Goal: Task Accomplishment & Management: Complete application form

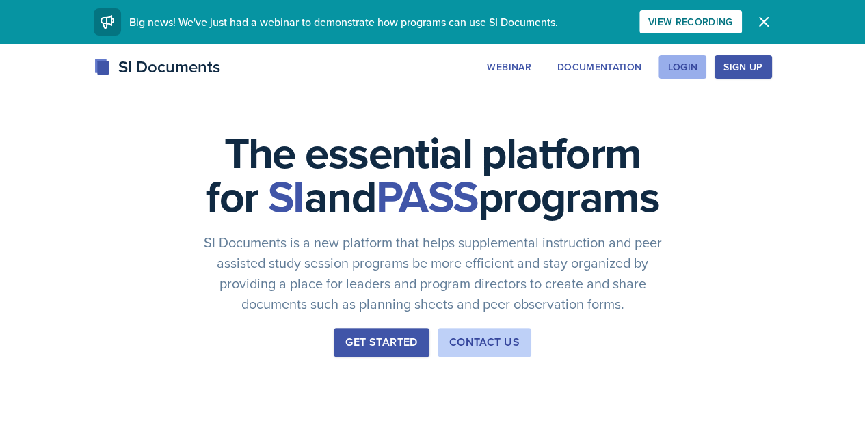
click at [697, 70] on div "Login" at bounding box center [682, 67] width 30 height 11
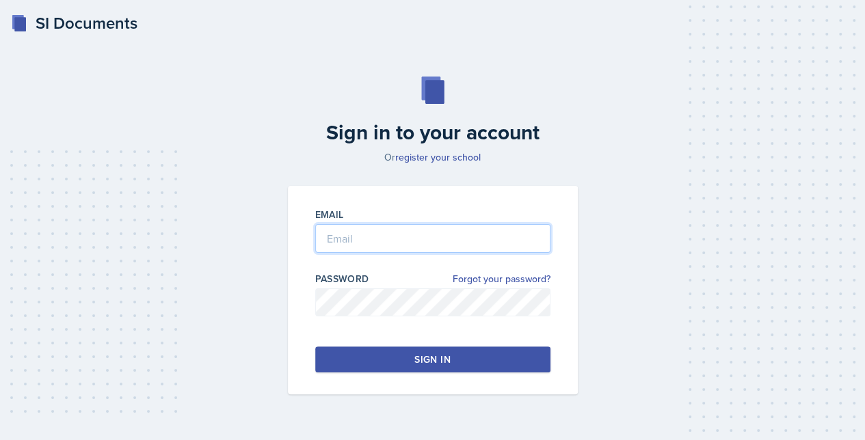
type input "xsouder@students.kennesaw.edu"
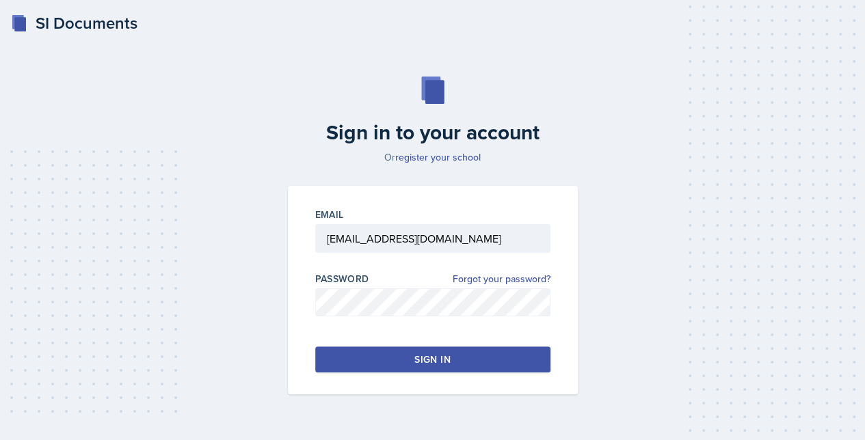
click at [407, 353] on button "Sign in" at bounding box center [432, 360] width 235 height 26
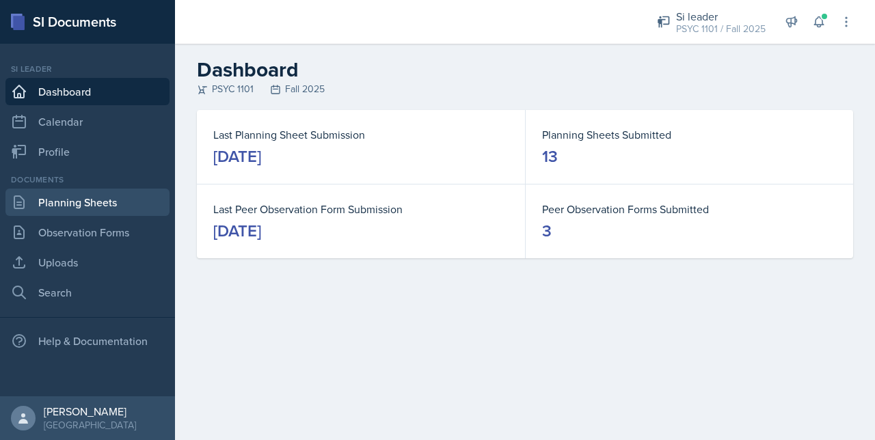
click at [66, 191] on link "Planning Sheets" at bounding box center [87, 202] width 164 height 27
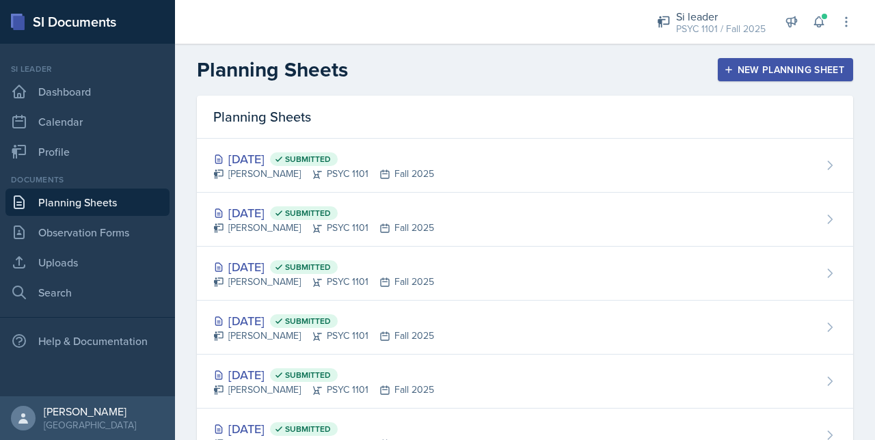
click at [732, 60] on button "New Planning Sheet" at bounding box center [785, 69] width 135 height 23
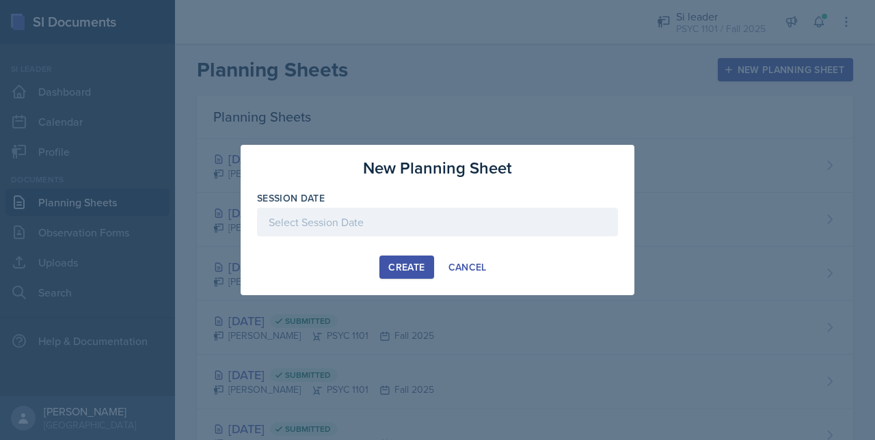
click at [370, 218] on div at bounding box center [437, 222] width 361 height 29
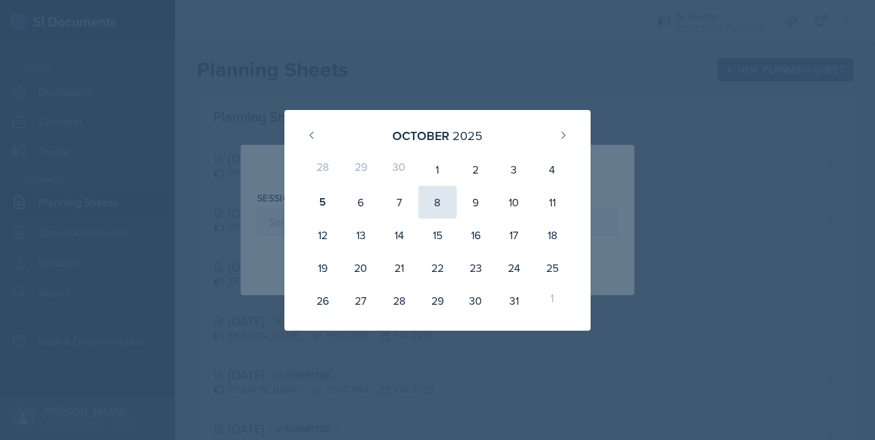
click at [431, 204] on div "8" at bounding box center [437, 202] width 38 height 33
type input "[DATE]"
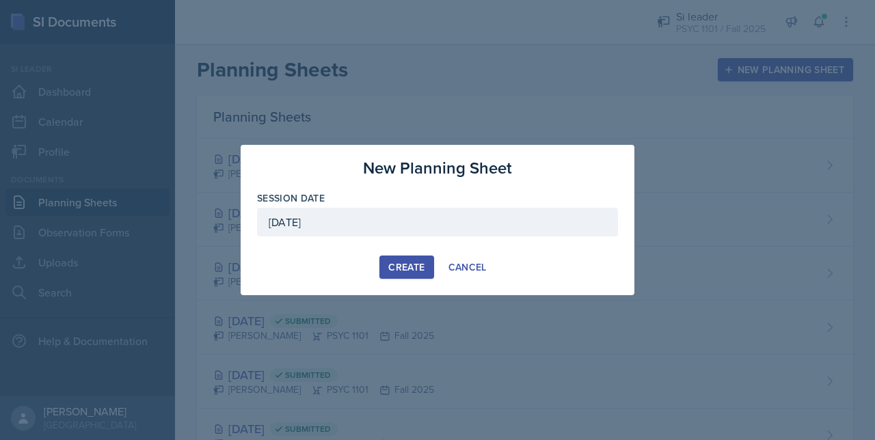
click at [376, 269] on div "Create Cancel" at bounding box center [437, 267] width 361 height 23
click at [406, 270] on div "Create" at bounding box center [406, 267] width 36 height 11
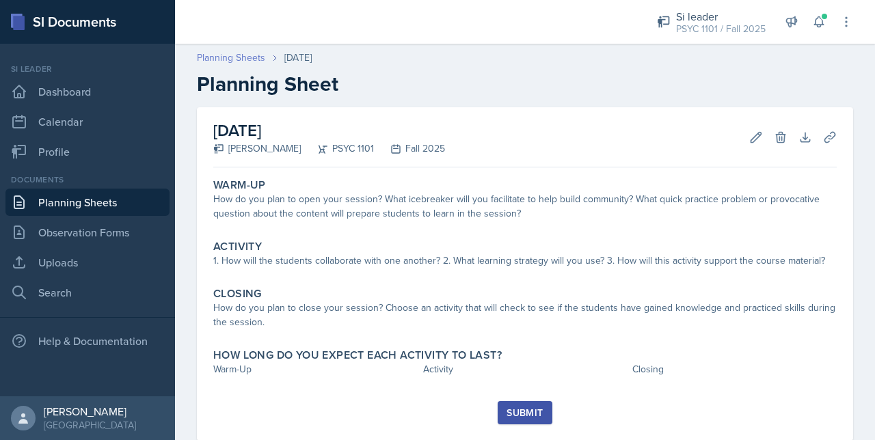
click at [226, 54] on link "Planning Sheets" at bounding box center [231, 58] width 68 height 14
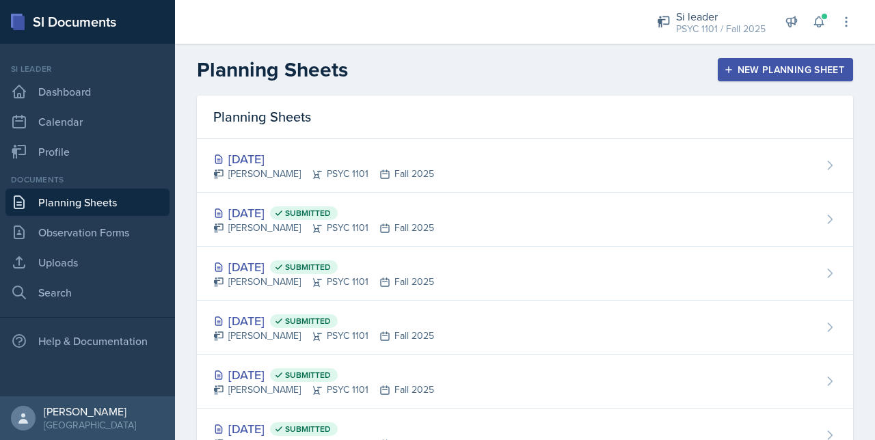
click at [724, 71] on icon "button" at bounding box center [729, 70] width 10 height 10
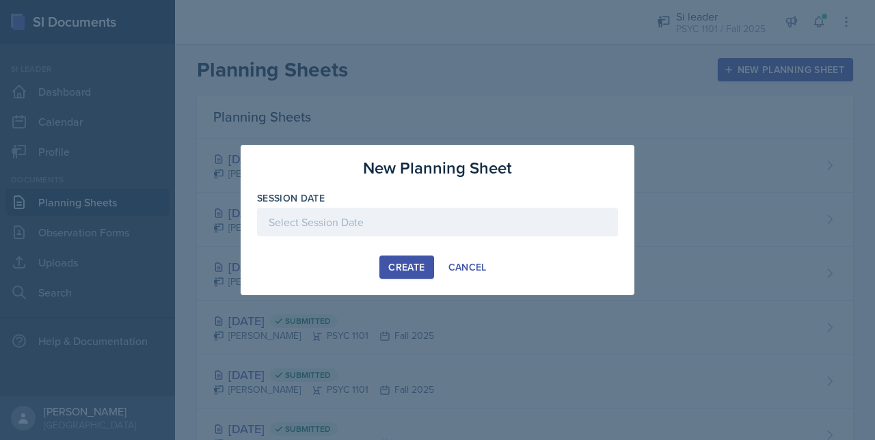
click at [365, 211] on div at bounding box center [437, 222] width 361 height 29
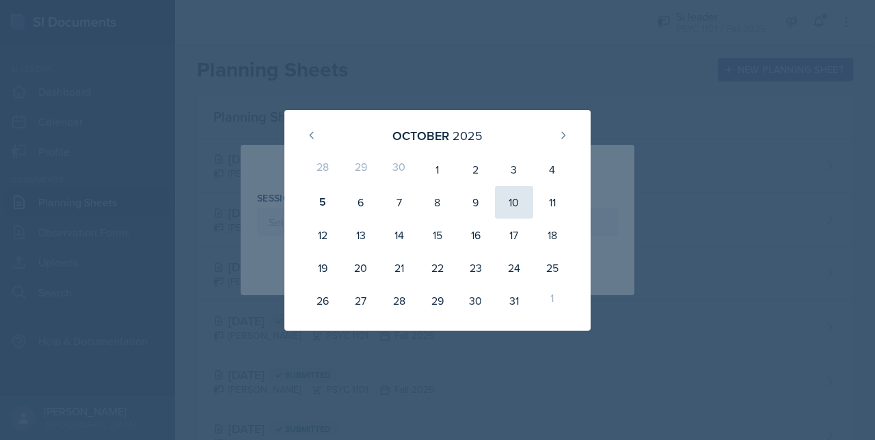
click at [511, 202] on div "10" at bounding box center [514, 202] width 38 height 33
type input "[DATE]"
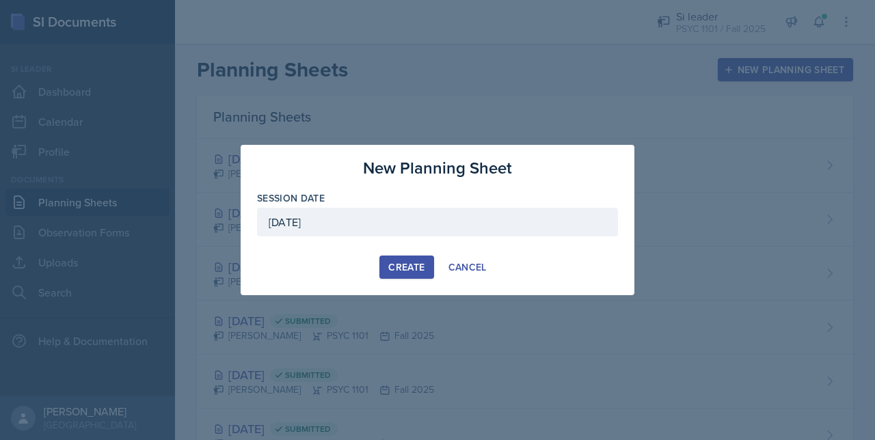
click at [412, 272] on div "Create" at bounding box center [406, 267] width 36 height 11
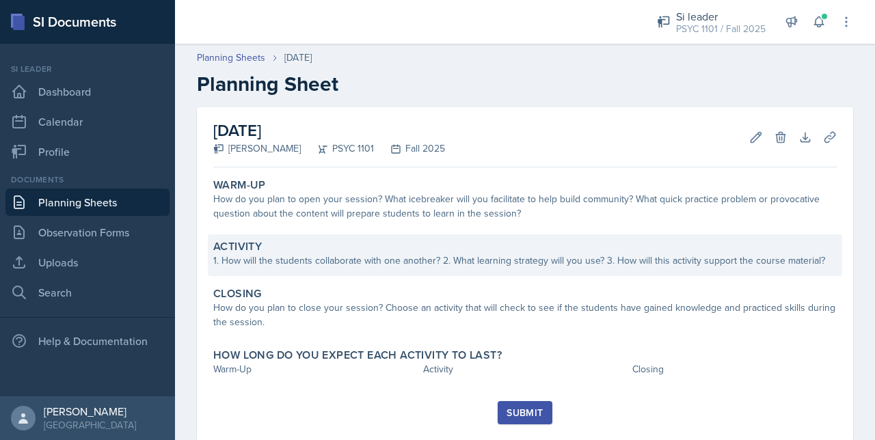
click at [414, 259] on div "1. How will the students collaborate with one another? 2. What learning strateg…" at bounding box center [524, 261] width 623 height 14
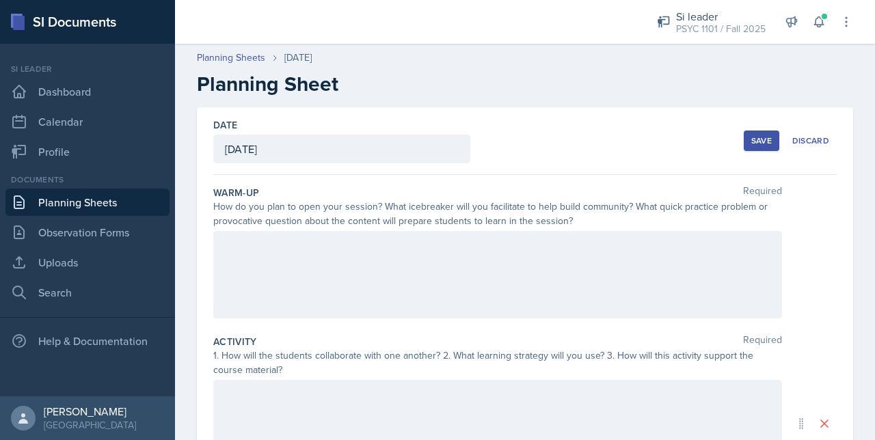
drag, startPoint x: 740, startPoint y: 146, endPoint x: 731, endPoint y: 148, distance: 8.5
click at [731, 148] on div "Date October 10th, 2025 October 2025 28 29 30 1 2 3 4 5 6 7 8 9 10 11 12 13 14 …" at bounding box center [524, 141] width 623 height 68
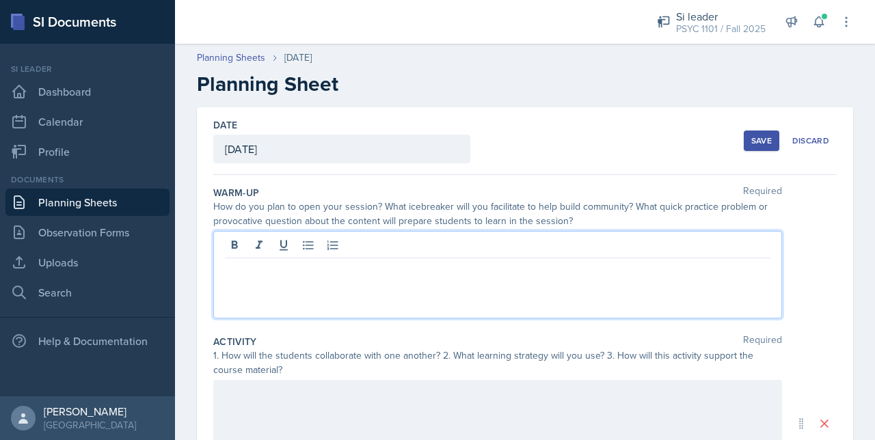
click at [273, 243] on div at bounding box center [497, 274] width 569 height 87
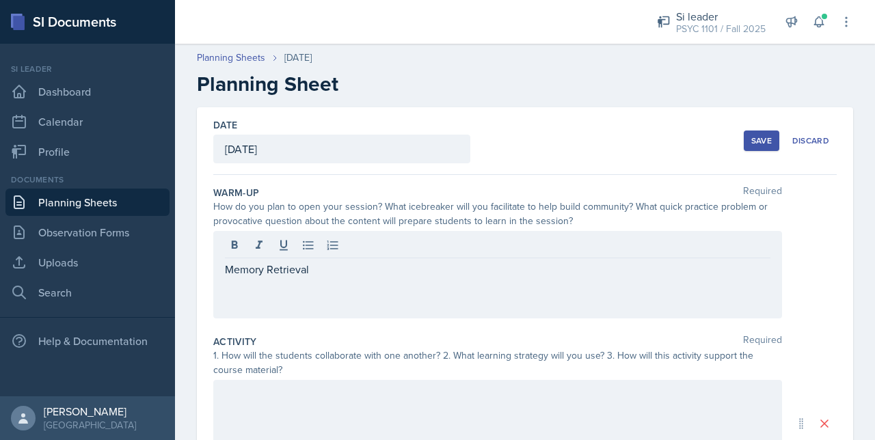
click at [377, 198] on div "Warm-Up Required" at bounding box center [524, 193] width 623 height 14
click at [756, 134] on button "Save" at bounding box center [762, 141] width 36 height 21
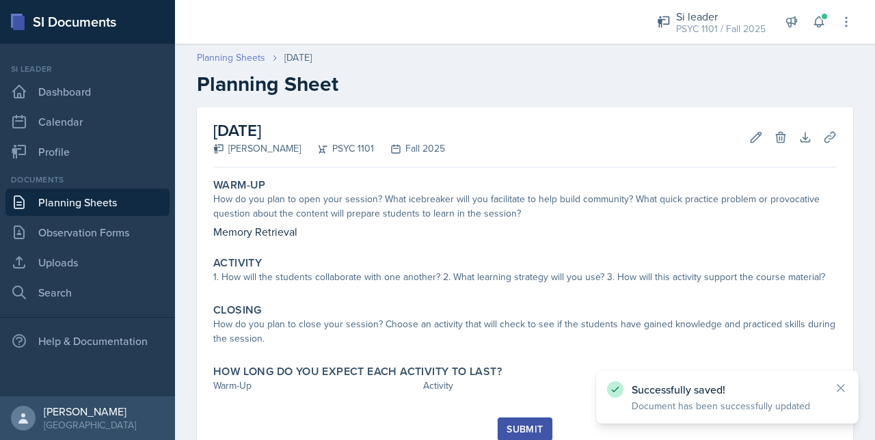
click at [227, 62] on link "Planning Sheets" at bounding box center [231, 58] width 68 height 14
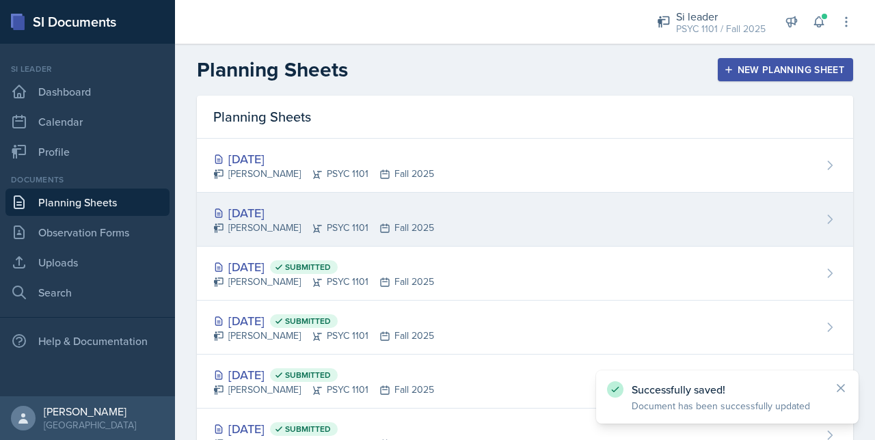
click at [305, 217] on div "[DATE]" at bounding box center [323, 213] width 221 height 18
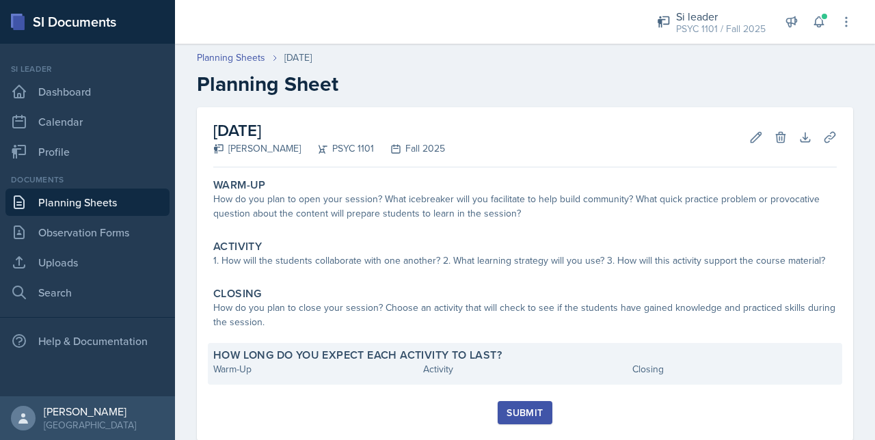
click at [718, 343] on div "How long do you expect each activity to last? Warm-Up Activity Closing" at bounding box center [525, 364] width 634 height 42
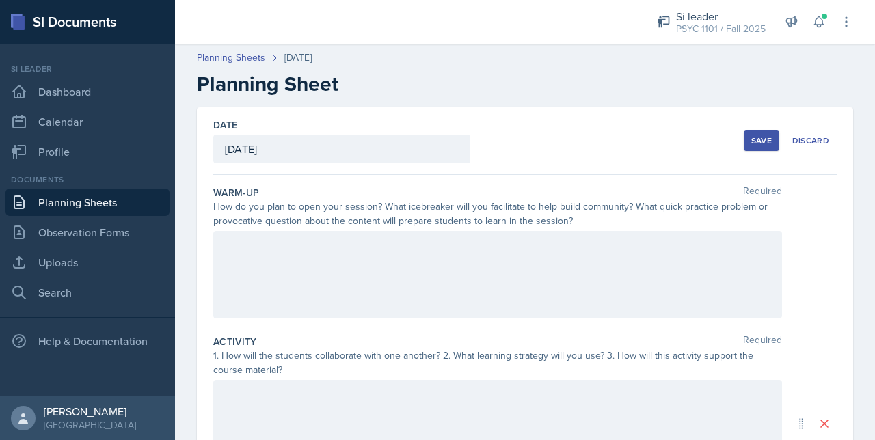
click at [351, 254] on div at bounding box center [497, 274] width 569 height 87
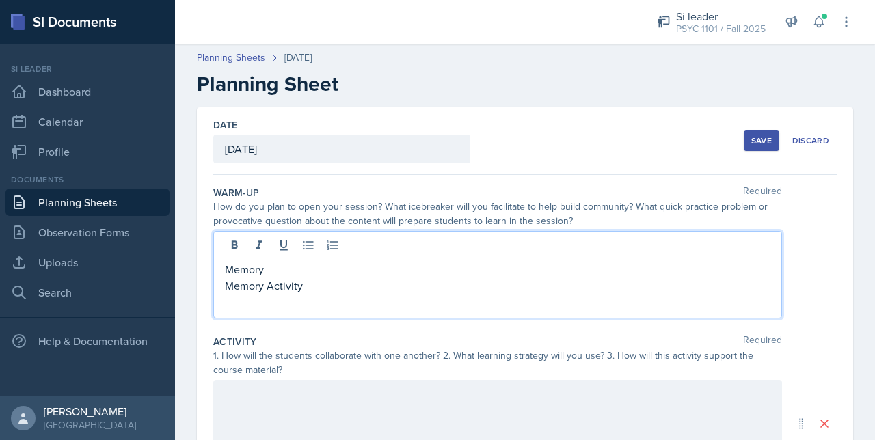
click at [273, 403] on div at bounding box center [497, 423] width 569 height 87
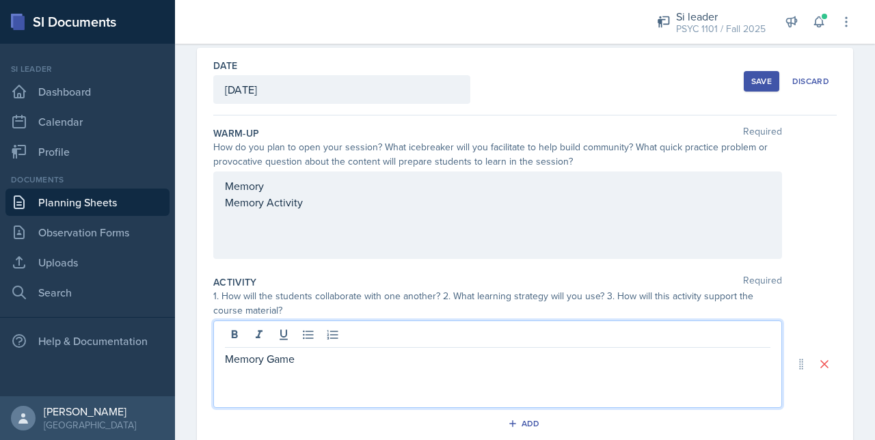
scroll to position [80, 0]
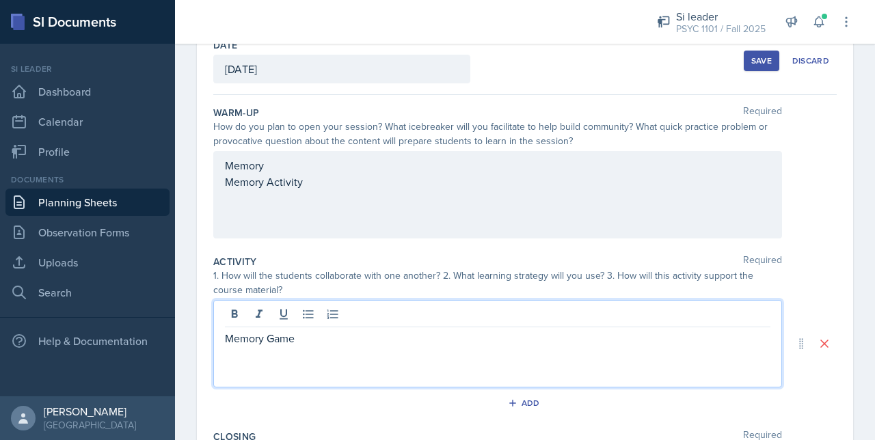
click at [240, 195] on div "Memory Memory Activity" at bounding box center [497, 194] width 569 height 87
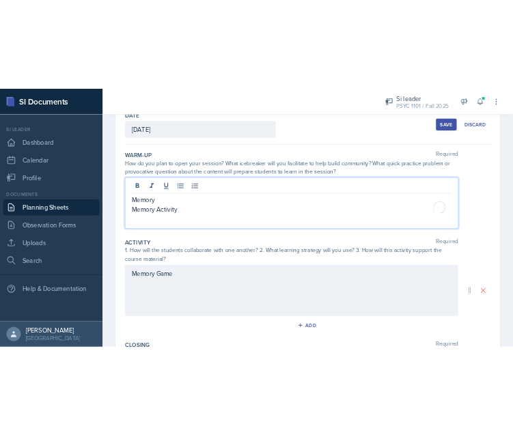
scroll to position [104, 0]
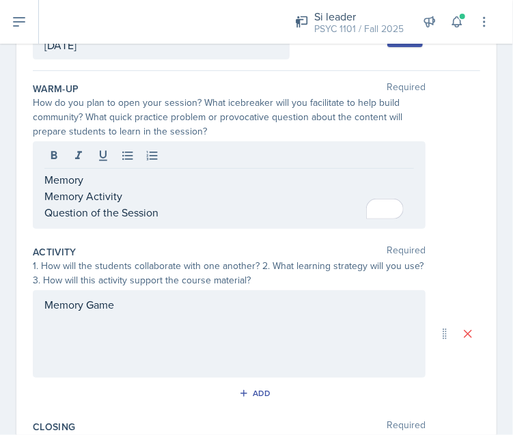
drag, startPoint x: 167, startPoint y: 220, endPoint x: 47, endPoint y: 204, distance: 120.7
click at [47, 204] on div "Memory Memory Activity Question of the Session" at bounding box center [229, 185] width 393 height 87
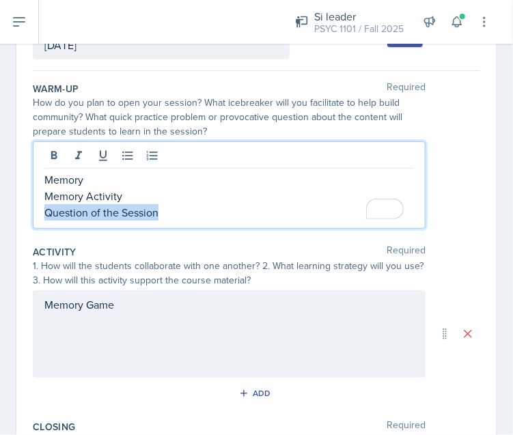
drag, startPoint x: 164, startPoint y: 211, endPoint x: 29, endPoint y: 215, distance: 135.4
click at [29, 215] on div "Date October 8th, 2025 October 2025 28 29 30 1 2 3 4 5 6 7 8 9 10 11 12 13 14 1…" at bounding box center [256, 326] width 481 height 647
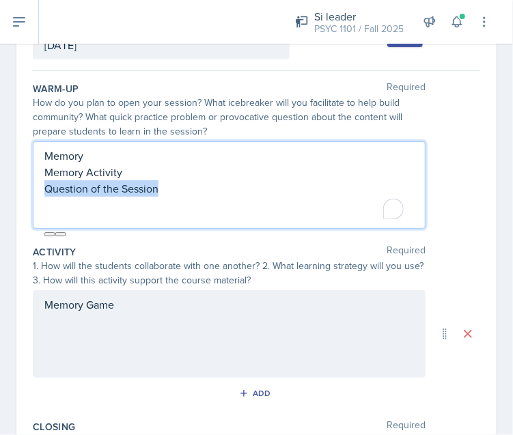
scroll to position [80, 0]
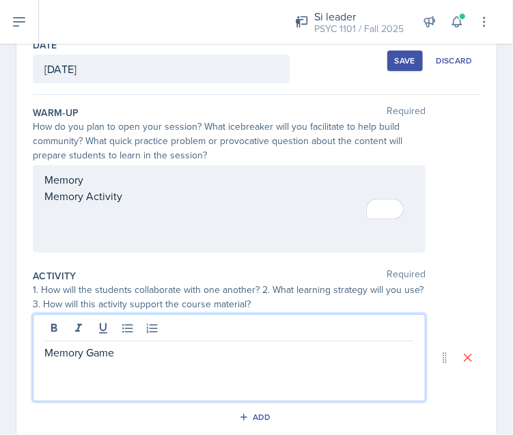
click at [116, 328] on div "Memory Game" at bounding box center [229, 357] width 393 height 87
click at [40, 353] on div "Memory Game" at bounding box center [229, 357] width 393 height 87
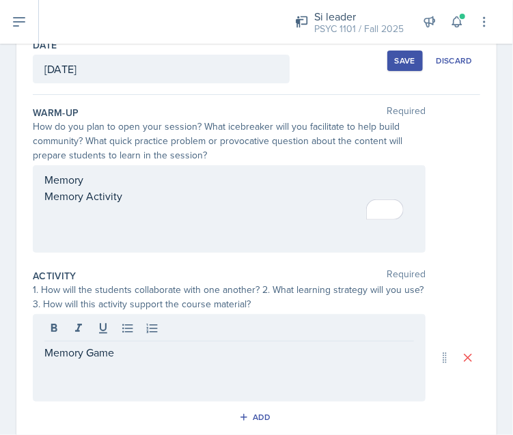
click at [42, 353] on div "Memory Game" at bounding box center [229, 357] width 393 height 87
click at [44, 353] on div "Memory Game" at bounding box center [229, 357] width 393 height 87
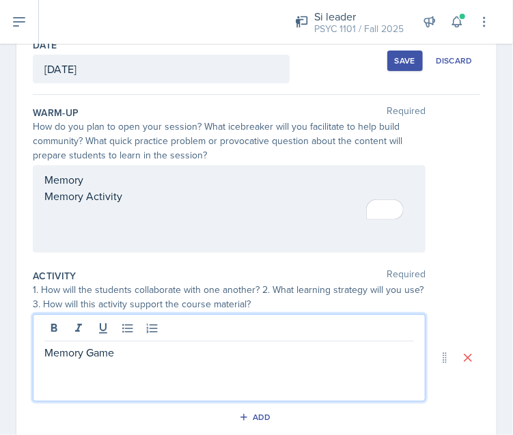
click at [55, 353] on p "Memory Game" at bounding box center [229, 353] width 370 height 16
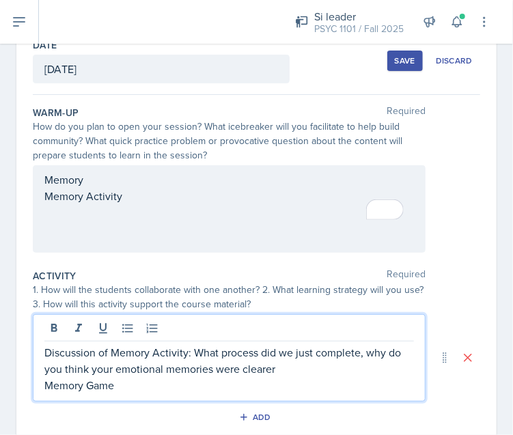
click at [383, 363] on p "Discussion of Memory Activity: What process did we just complete, why do you th…" at bounding box center [229, 361] width 370 height 33
click at [290, 368] on p "Discussion of Memory Activity: What process did we just complete, why do you th…" at bounding box center [229, 361] width 370 height 33
click at [319, 373] on p "Discussion of Memory Activity: What process did we just complete, why do you th…" at bounding box center [229, 361] width 370 height 33
click at [357, 370] on p "Discussion of Memory Activity: What process did we just complete, why do you th…" at bounding box center [229, 361] width 370 height 33
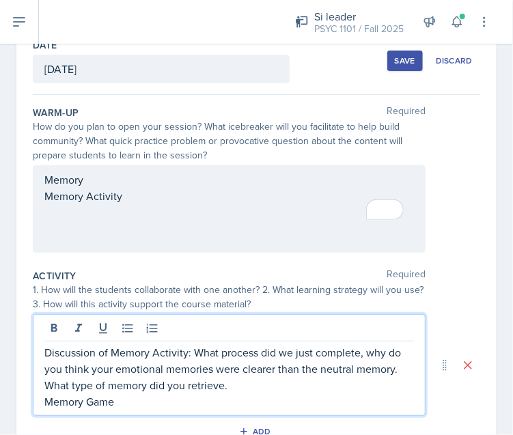
click at [144, 409] on div "Discussion of Memory Activity: What process did we just complete, why do you th…" at bounding box center [229, 365] width 393 height 102
click at [129, 402] on p "Memory Game" at bounding box center [229, 402] width 370 height 16
click at [196, 392] on p "Discussion of Memory Activity: What process did we just complete, why do you th…" at bounding box center [229, 369] width 370 height 49
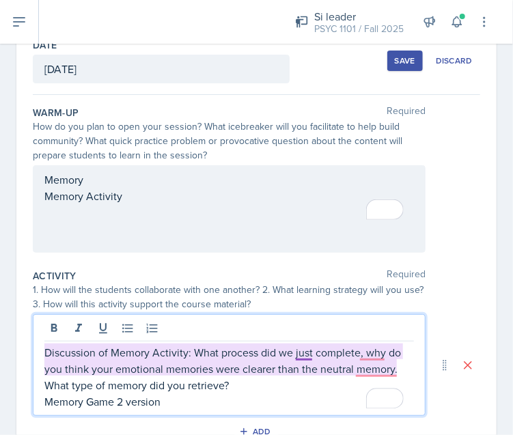
click at [308, 353] on p "Discussion of Memory Activity: What process did we just complete, why do you th…" at bounding box center [229, 369] width 370 height 49
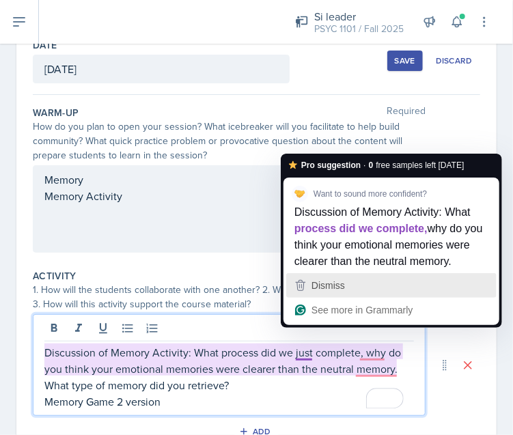
click at [320, 295] on div "Dismiss" at bounding box center [327, 285] width 36 height 21
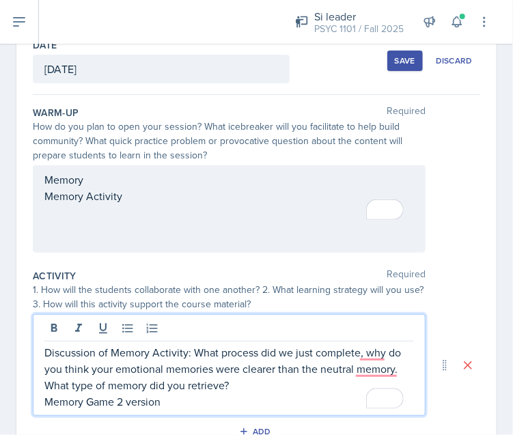
click at [360, 376] on p "Discussion of Memory Activity: What process did we just complete, why do you th…" at bounding box center [229, 369] width 370 height 49
click at [362, 366] on p "Discussion of Memory Activity: What process did we just complete, why do you th…" at bounding box center [229, 369] width 370 height 49
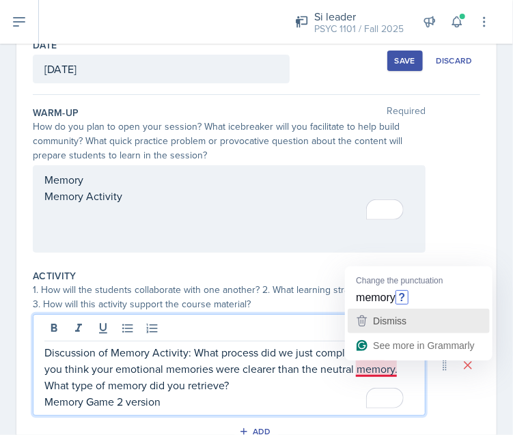
click at [362, 316] on icon "button" at bounding box center [363, 321] width 10 height 11
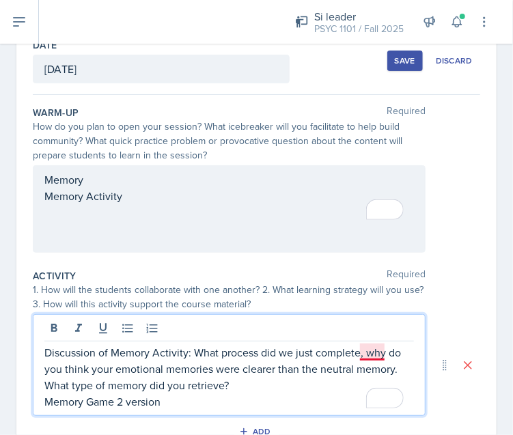
click at [371, 354] on p "Discussion of Memory Activity: What process did we just complete, why do you th…" at bounding box center [229, 369] width 370 height 49
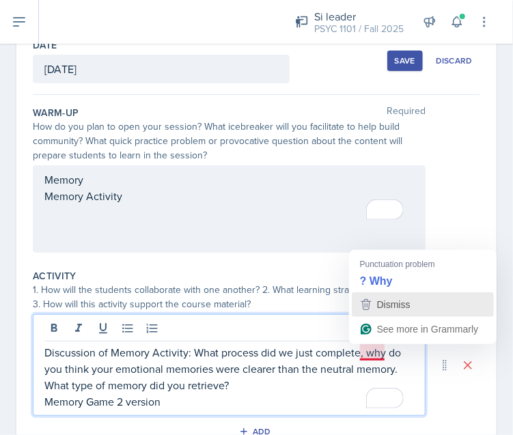
click at [366, 308] on icon "button" at bounding box center [366, 304] width 10 height 11
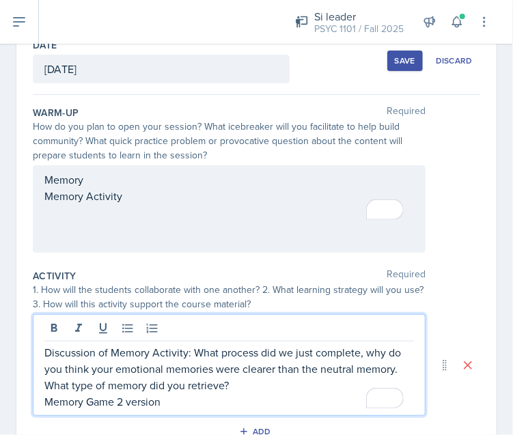
click at [192, 405] on p "Memory Game 2 version" at bounding box center [229, 402] width 370 height 16
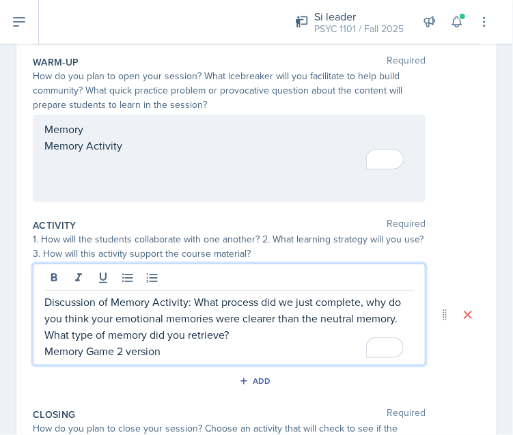
scroll to position [135, 0]
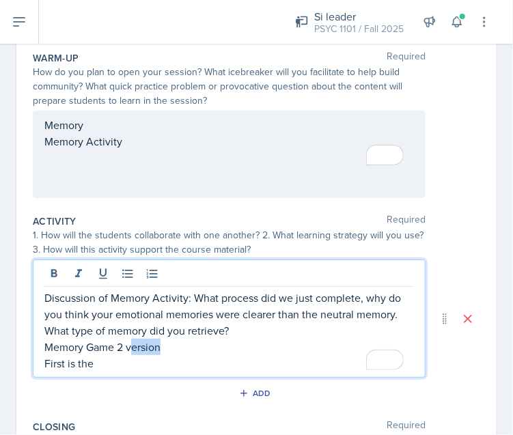
drag, startPoint x: 160, startPoint y: 346, endPoint x: 129, endPoint y: 346, distance: 31.4
click at [129, 346] on p "Memory Game 2 version" at bounding box center [229, 347] width 370 height 16
click at [115, 366] on p "First is the" at bounding box center [229, 363] width 370 height 16
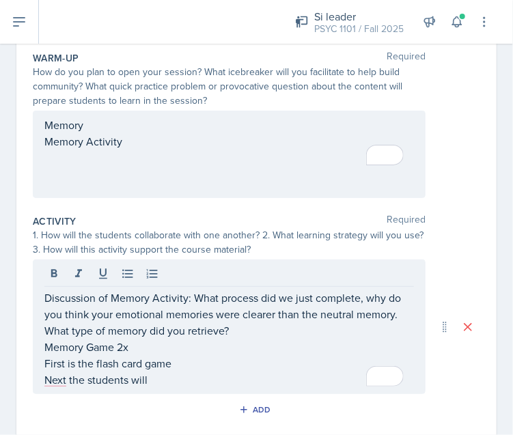
click at [157, 377] on p "Next the students will" at bounding box center [229, 380] width 370 height 16
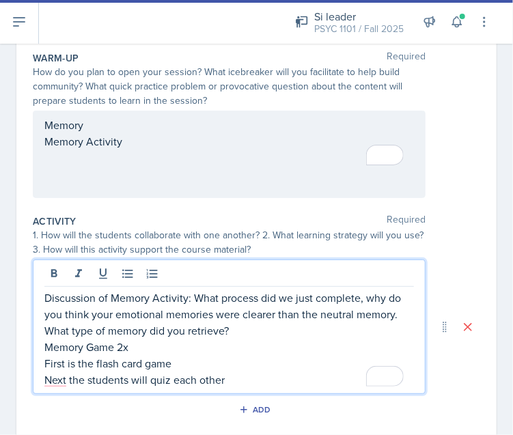
click at [70, 379] on p "Next the students will quiz each other" at bounding box center [229, 380] width 370 height 16
click at [53, 379] on p "Next the students will quiz each other" at bounding box center [229, 380] width 370 height 16
click at [247, 382] on p "Next, the students will quiz each other" at bounding box center [229, 380] width 370 height 16
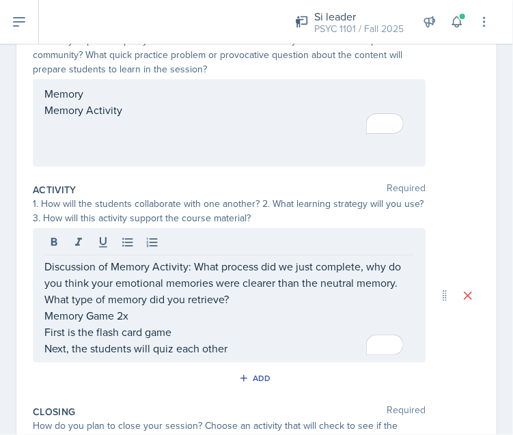
scroll to position [173, 0]
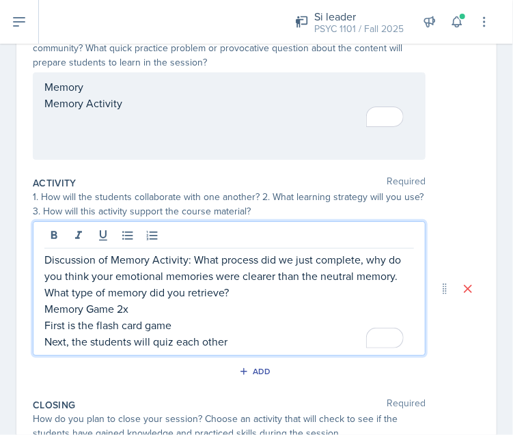
click at [231, 338] on p "Next, the students will quiz each other" at bounding box center [229, 342] width 370 height 16
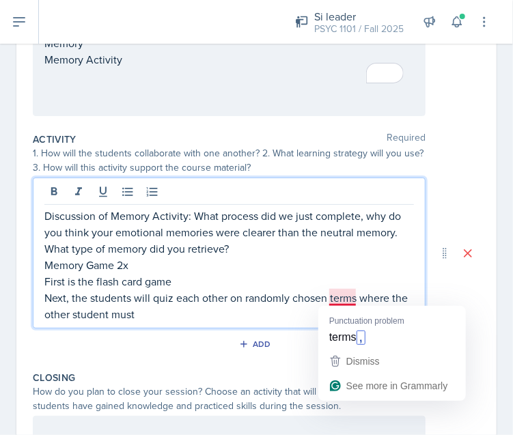
click at [336, 295] on p "Next, the students will quiz each other on randomly chosen terms where the othe…" at bounding box center [229, 306] width 370 height 33
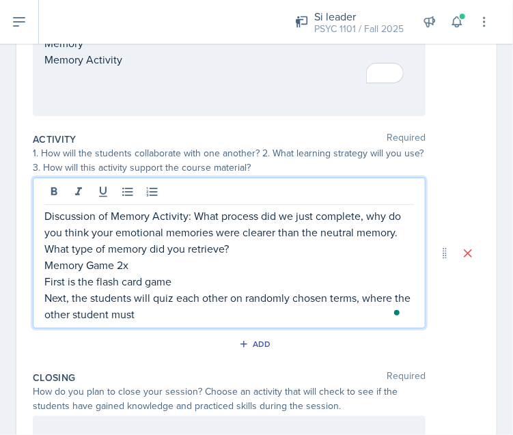
click at [234, 314] on p "Next, the students will quiz each other on randomly chosen terms, where the oth…" at bounding box center [229, 306] width 370 height 33
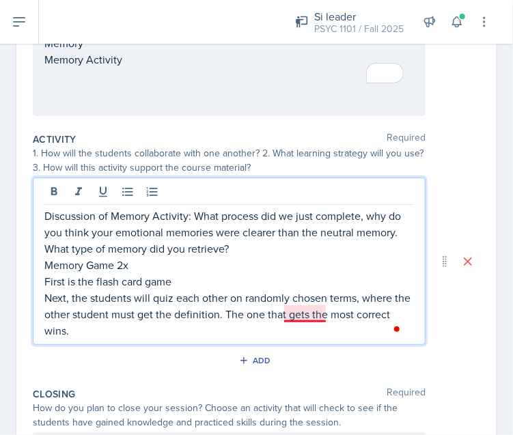
click at [317, 317] on p "Next, the students will quiz each other on randomly chosen terms, where the oth…" at bounding box center [229, 314] width 370 height 49
click at [146, 329] on p "Next, the students will quiz each other on randomly chosen terms, where the oth…" at bounding box center [229, 314] width 370 height 49
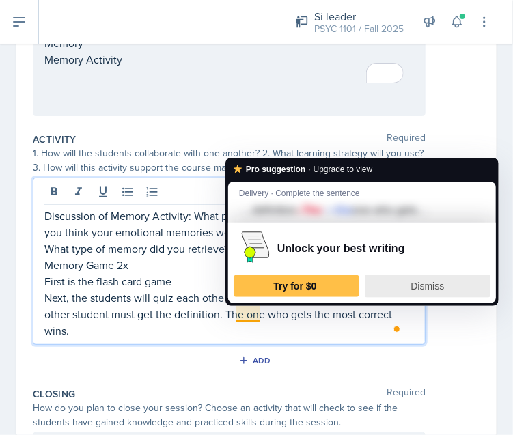
click at [406, 288] on div "Dismiss" at bounding box center [427, 286] width 113 height 22
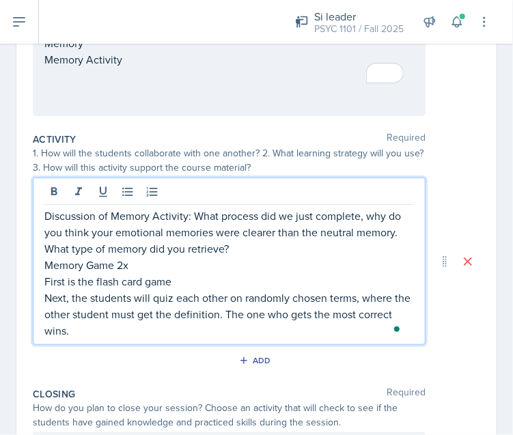
click at [181, 328] on p "Next, the students will quiz each other on randomly chosen terms, where the oth…" at bounding box center [229, 314] width 370 height 49
click at [129, 298] on p "Next, the students will quiz each other on randomly chosen terms, where the oth…" at bounding box center [229, 314] width 370 height 49
click at [150, 298] on p "Next, the students will quiz each other on randomly chosen terms, where the oth…" at bounding box center [229, 314] width 370 height 49
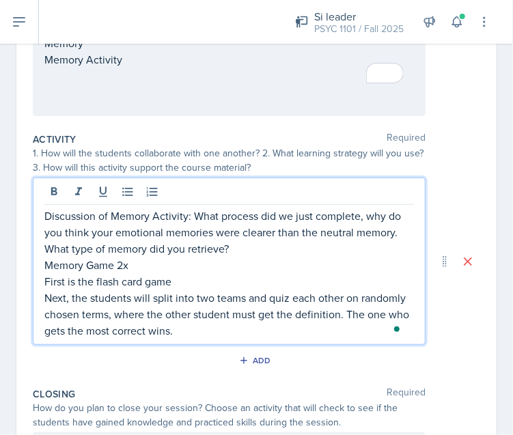
click at [239, 325] on p "Next, the students will split into two teams and quiz each other on randomly ch…" at bounding box center [229, 314] width 370 height 49
click at [246, 328] on p "Next, the students will split into two teams and quiz each other on randomly ch…" at bounding box center [229, 314] width 370 height 49
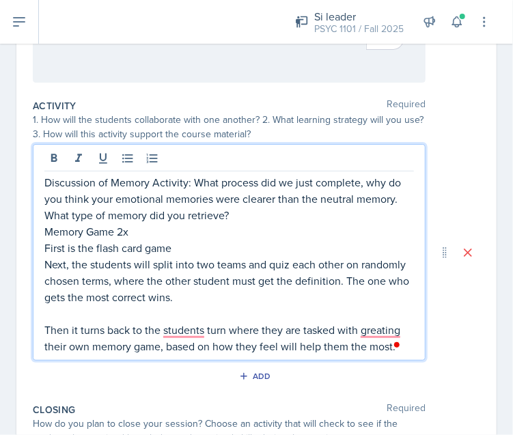
scroll to position [248, 0]
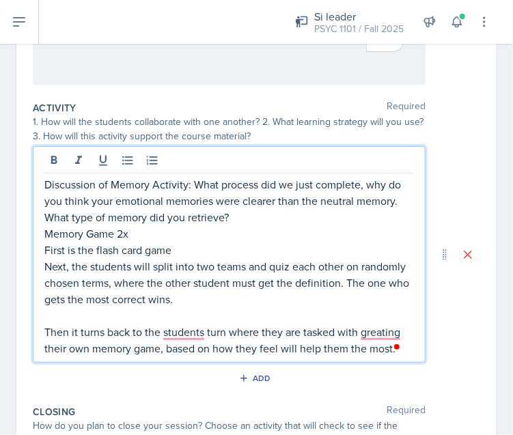
click at [185, 327] on p "Then it turns back to the students turn where they are tasked with greating the…" at bounding box center [229, 340] width 370 height 33
click at [375, 327] on p "Then it turns back to the students' turn where they are tasked with greating th…" at bounding box center [229, 340] width 370 height 33
click at [234, 325] on p "Then it turns back to the students' turn where they are tasked with creating th…" at bounding box center [229, 340] width 370 height 33
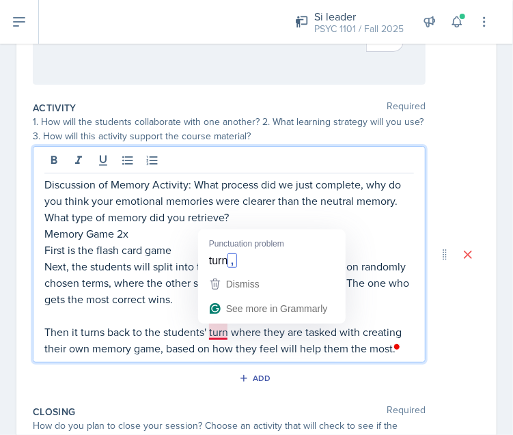
click at [215, 327] on p "Then it turns back to the students' turn where they are tasked with creating th…" at bounding box center [229, 340] width 370 height 33
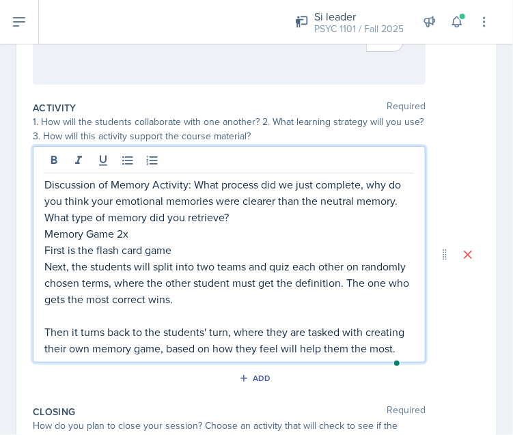
click at [141, 357] on p "Then it turns back to the students' turn, where they are tasked with creating t…" at bounding box center [229, 340] width 370 height 33
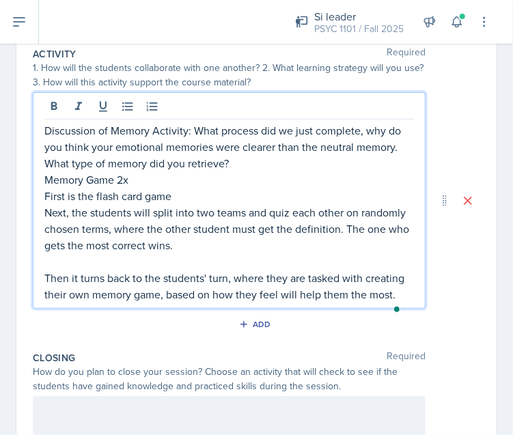
scroll to position [305, 0]
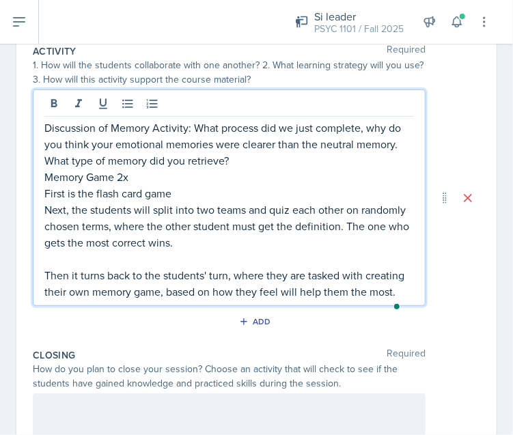
click at [266, 290] on p "Then it turns back to the students' turn, where they are tasked with creating t…" at bounding box center [229, 283] width 370 height 33
click at [201, 291] on p "Then it turns back to the students' turn, where they are tasked with creating t…" at bounding box center [229, 283] width 370 height 33
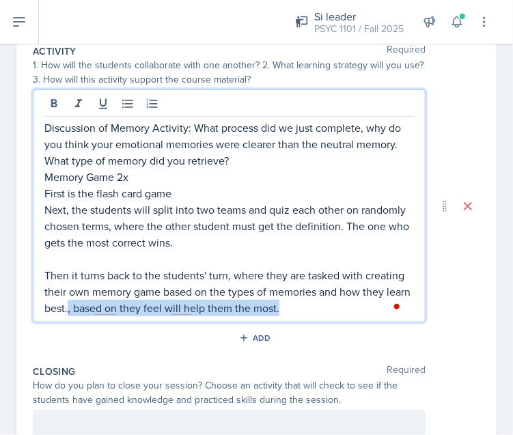
drag, startPoint x: 327, startPoint y: 312, endPoint x: 118, endPoint y: 309, distance: 209.9
click at [118, 309] on p "Then it turns back to the students' turn, where they are tasked with creating t…" at bounding box center [229, 291] width 370 height 49
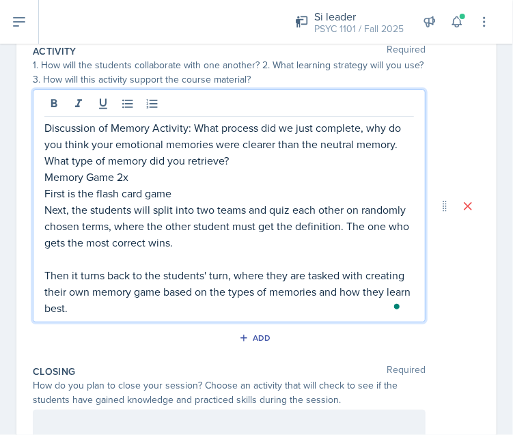
click at [133, 312] on p "Then it turns back to the students' turn, where they are tasked with creating t…" at bounding box center [229, 291] width 370 height 49
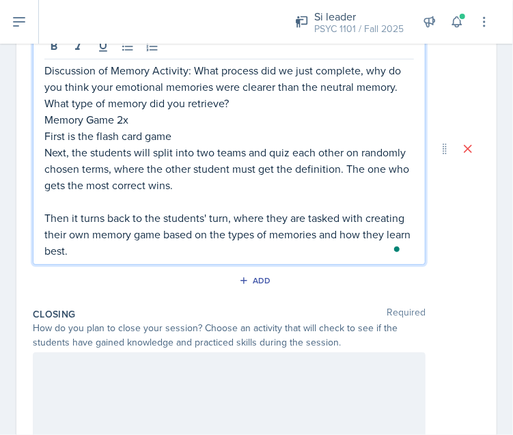
scroll to position [364, 0]
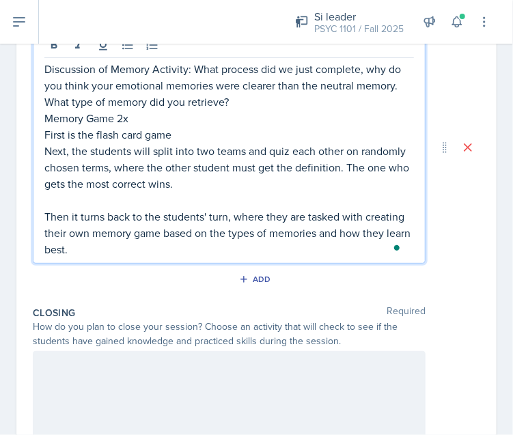
click at [119, 338] on div "How do you plan to close your session? Choose an activity that will check to se…" at bounding box center [229, 334] width 393 height 29
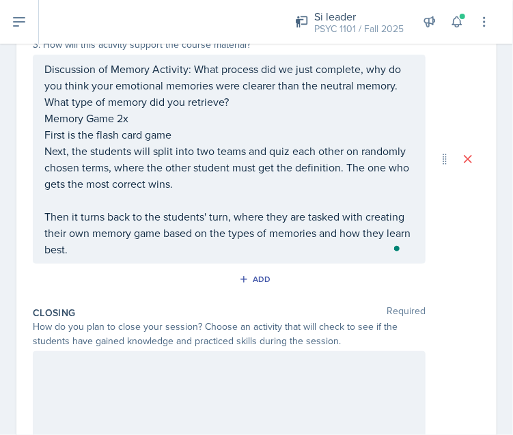
click at [105, 379] on div at bounding box center [229, 394] width 393 height 87
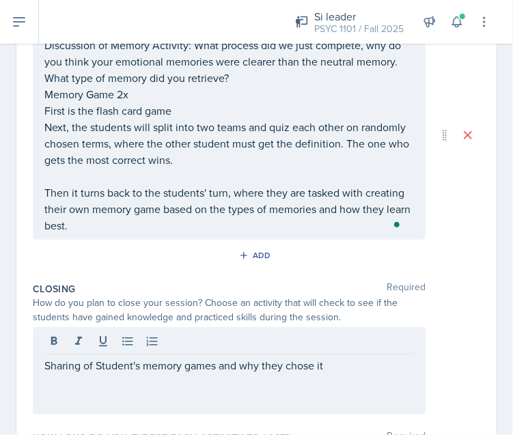
click at [114, 261] on div "Add" at bounding box center [257, 258] width 448 height 26
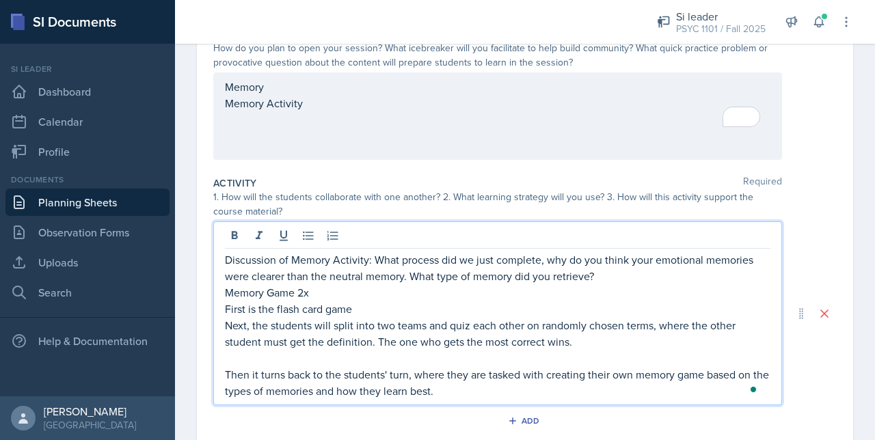
scroll to position [182, 0]
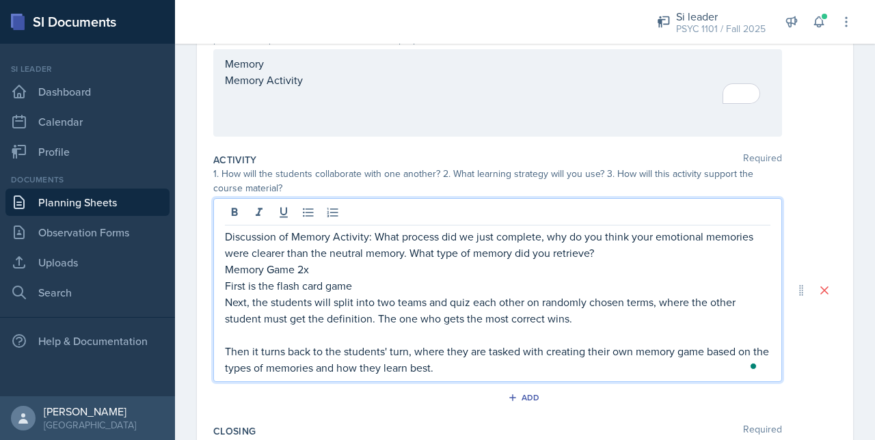
click at [513, 254] on p "Discussion of Memory Activity: What process did we just complete, why do you th…" at bounding box center [497, 244] width 545 height 33
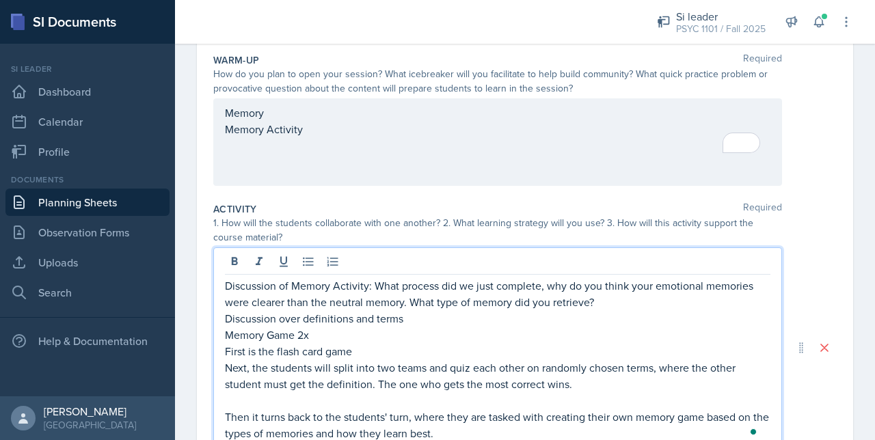
scroll to position [127, 0]
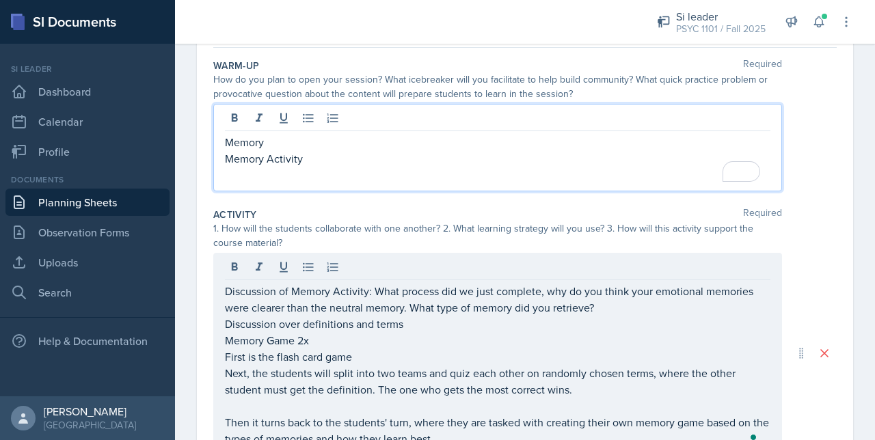
click at [321, 129] on div "Memory Memory Activity" at bounding box center [497, 147] width 569 height 87
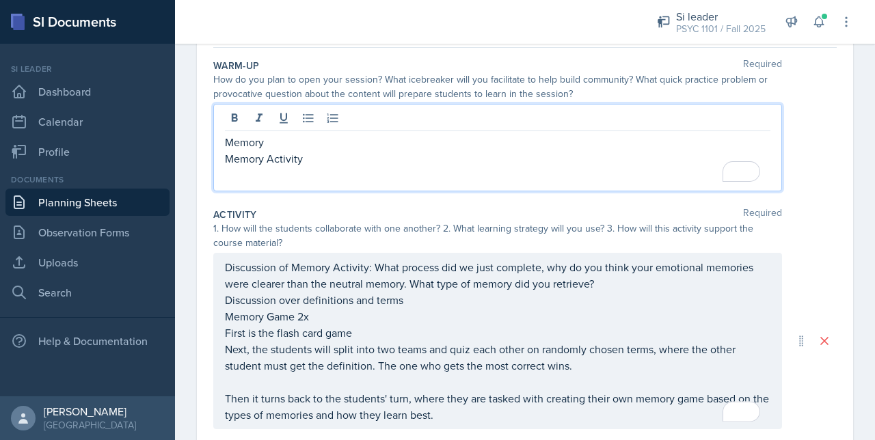
click at [217, 165] on div "Memory Memory Activity" at bounding box center [497, 147] width 569 height 87
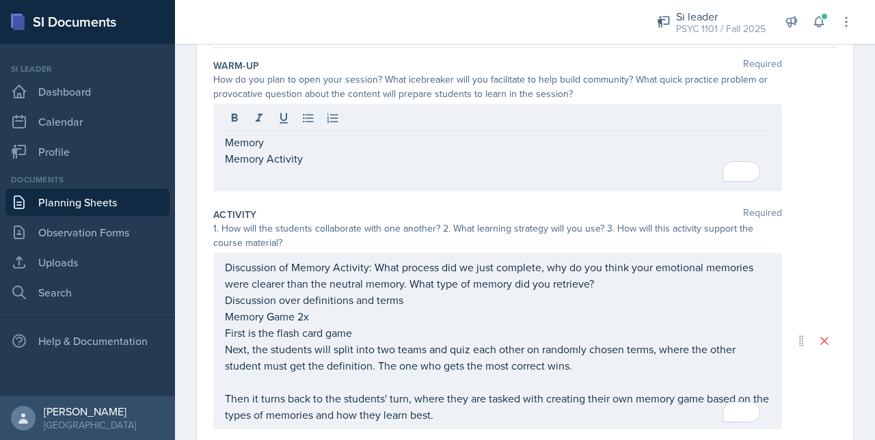
click at [220, 159] on div "Memory Memory Activity" at bounding box center [497, 147] width 569 height 87
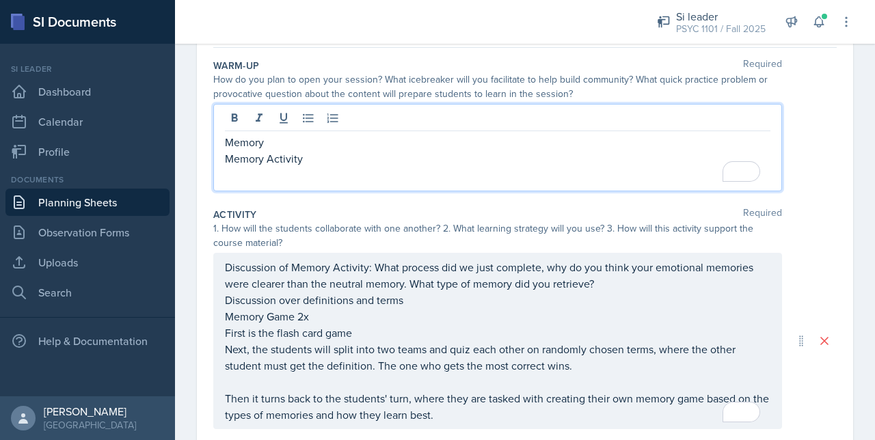
click at [225, 159] on p "Memory Activity" at bounding box center [497, 158] width 545 height 16
click at [350, 167] on p "To enrich screen reader interactions, please activate Accessibility in Grammarl…" at bounding box center [497, 175] width 545 height 16
click at [346, 159] on p "Personal Memory Activity" at bounding box center [497, 158] width 545 height 16
click at [284, 193] on div "Warm-Up Required How do you plan to open your session? What icebreaker will you…" at bounding box center [524, 127] width 623 height 149
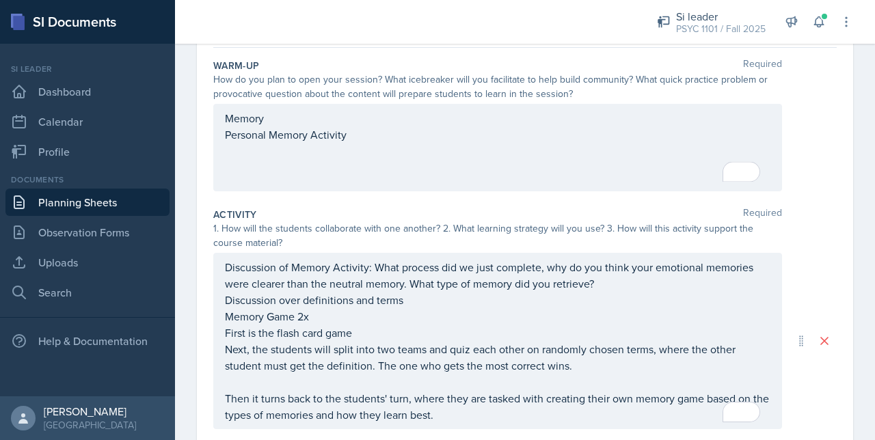
click at [273, 180] on div "Memory Personal Memory Activity" at bounding box center [497, 147] width 569 height 87
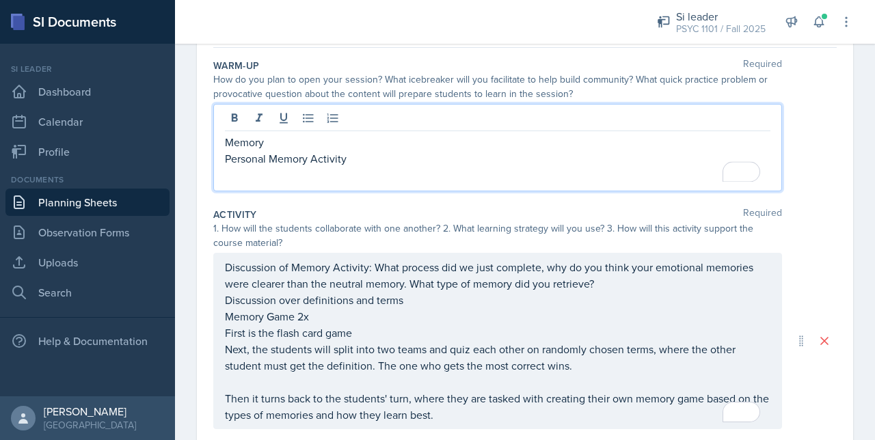
scroll to position [150, 0]
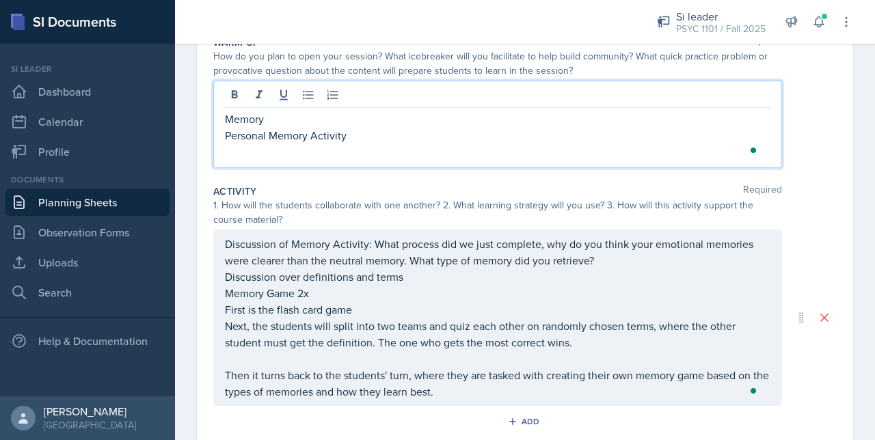
click at [245, 158] on p "To enrich screen reader interactions, please activate Accessibility in Grammarl…" at bounding box center [497, 152] width 545 height 16
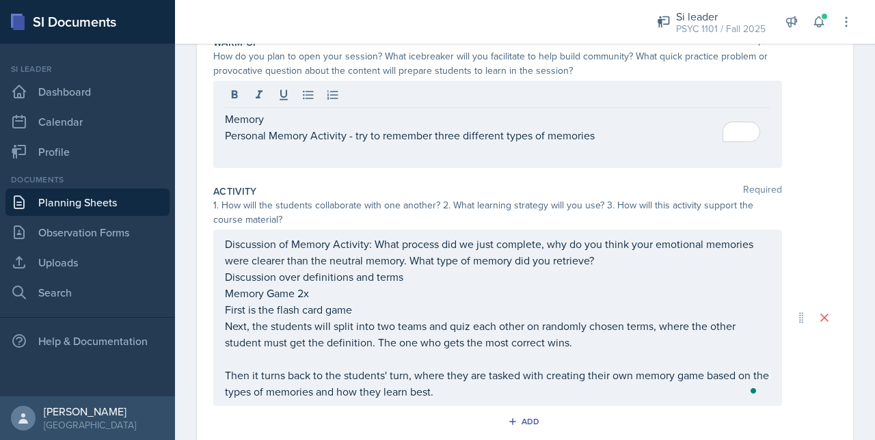
click at [413, 143] on div "Memory Personal Memory Activity - try to remember three different types of memo…" at bounding box center [497, 124] width 569 height 87
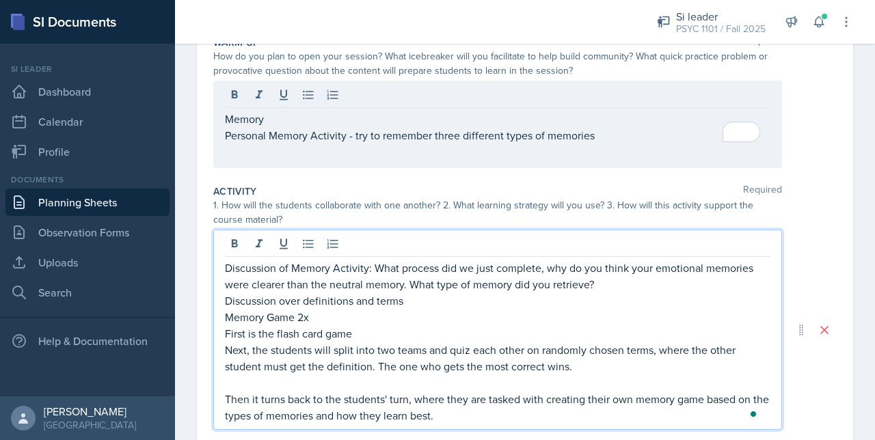
scroll to position [174, 0]
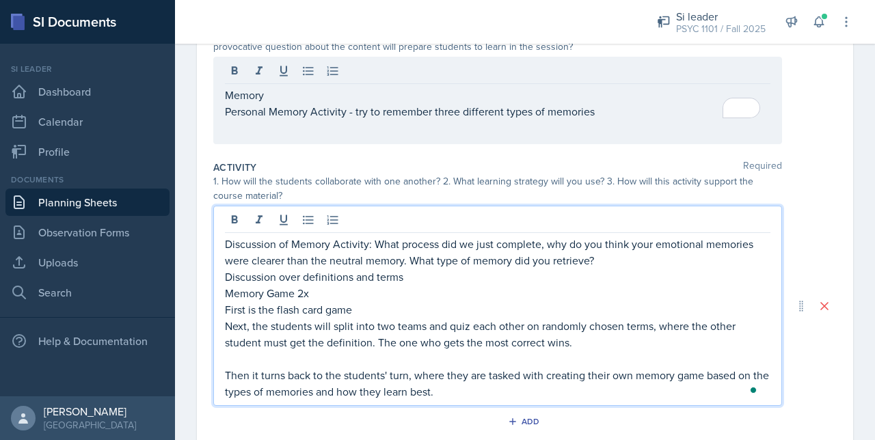
click at [513, 255] on p "Discussion of Memory Activity: What process did we just complete, why do you th…" at bounding box center [497, 252] width 545 height 33
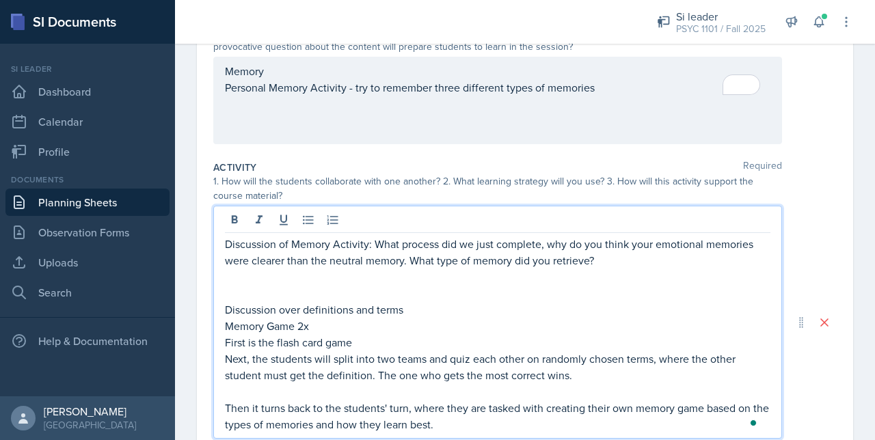
click at [293, 272] on p "To enrich screen reader interactions, please activate Accessibility in Grammarl…" at bounding box center [497, 277] width 545 height 16
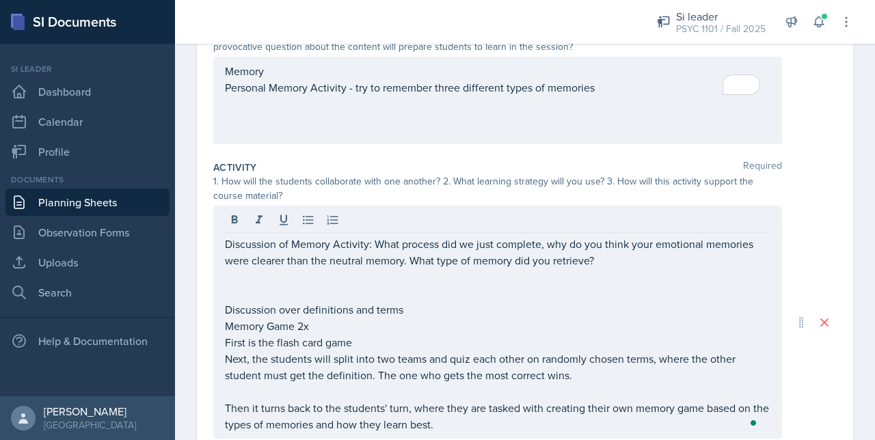
drag, startPoint x: 221, startPoint y: 304, endPoint x: 435, endPoint y: 303, distance: 214.0
click at [435, 303] on div "Discussion of Memory Activity: What process did we just complete, why do you th…" at bounding box center [497, 322] width 569 height 233
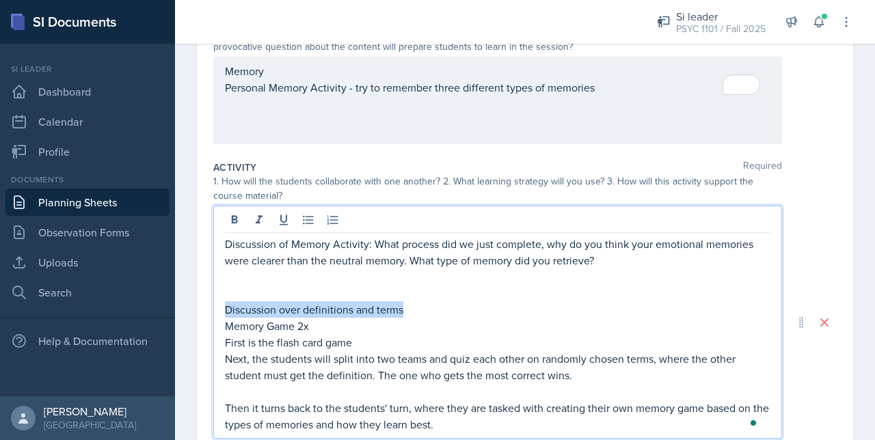
drag, startPoint x: 419, startPoint y: 308, endPoint x: 193, endPoint y: 314, distance: 226.4
click at [193, 314] on div "Date [DATE] [DATE] 28 29 30 1 2 3 4 5 6 7 8 9 10 11 12 13 14 15 16 17 18 19 20 …" at bounding box center [525, 338] width 700 height 811
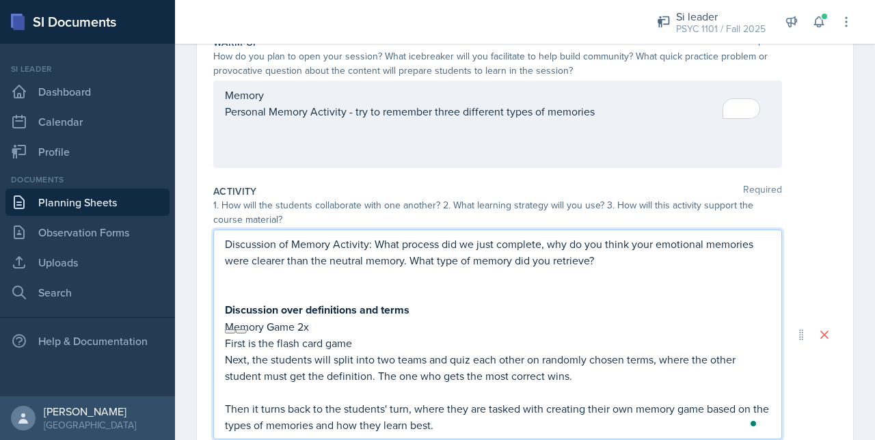
click at [231, 289] on p "To enrich screen reader interactions, please activate Accessibility in Grammarl…" at bounding box center [497, 293] width 545 height 16
click at [228, 273] on p "To enrich screen reader interactions, please activate Accessibility in Grammarl…" at bounding box center [497, 277] width 545 height 16
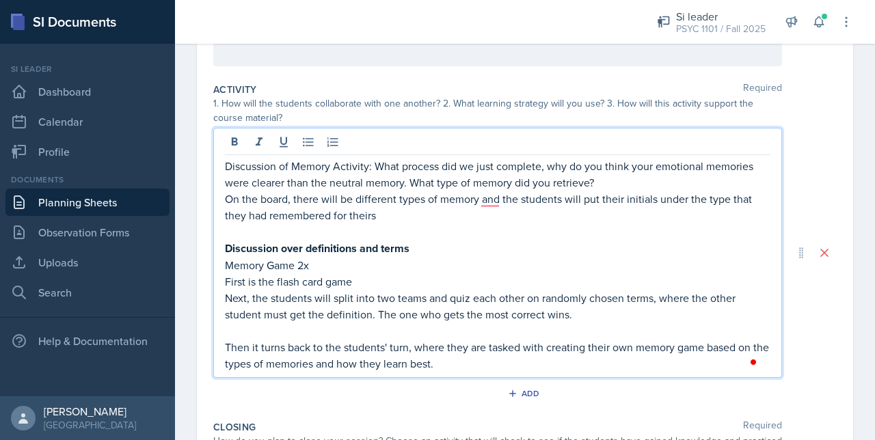
scroll to position [276, 0]
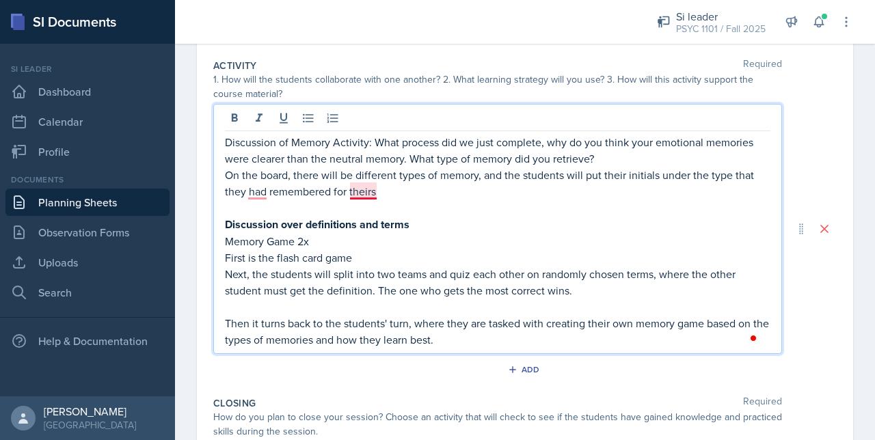
click at [360, 193] on p "On the board, there will be different types of memory, and the students will pu…" at bounding box center [497, 183] width 545 height 33
click at [381, 185] on p "On the board, there will be different types of memory, and the students will pu…" at bounding box center [497, 183] width 545 height 33
click at [513, 158] on p "Discussion of Memory Activity: What process did we just complete, why do you th…" at bounding box center [497, 150] width 545 height 33
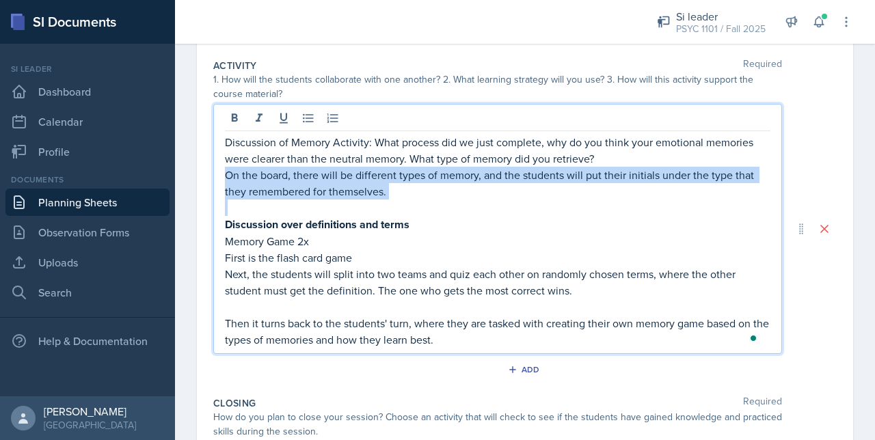
drag, startPoint x: 396, startPoint y: 198, endPoint x: 215, endPoint y: 179, distance: 182.8
click at [215, 179] on div "Discussion of Memory Activity: What process did we just complete, why do you th…" at bounding box center [497, 229] width 569 height 250
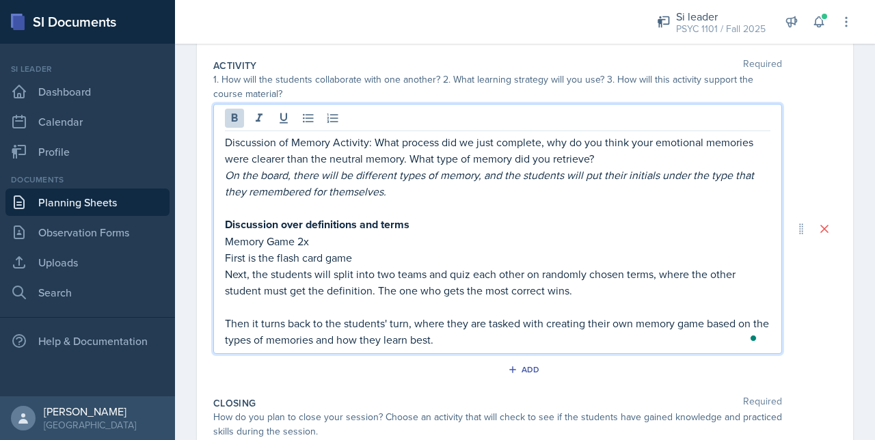
click at [340, 219] on strong "Discussion over definitions and terms" at bounding box center [317, 225] width 185 height 16
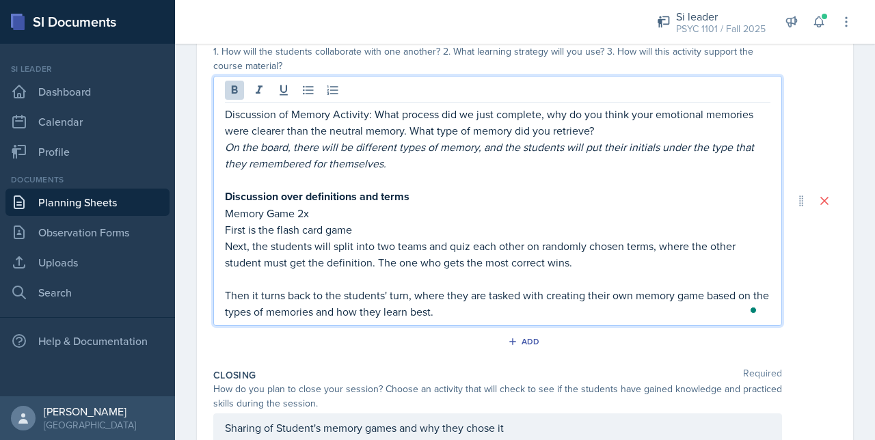
scroll to position [305, 0]
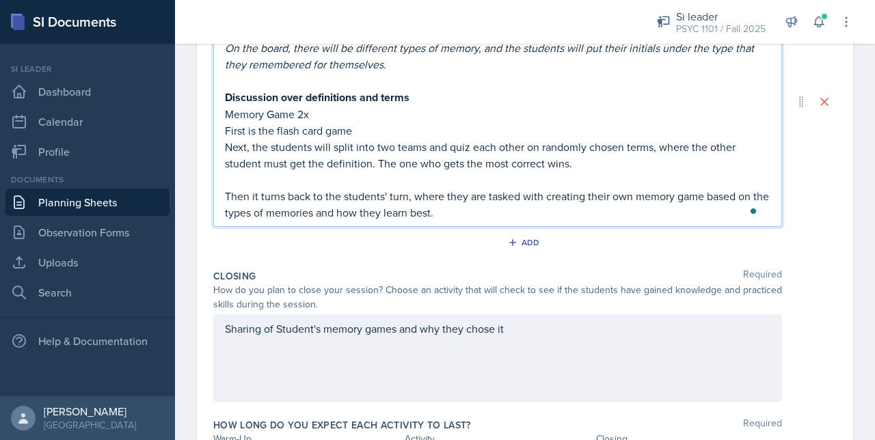
click at [513, 332] on div "Sharing of Student's memory games and why they chose it" at bounding box center [497, 357] width 569 height 87
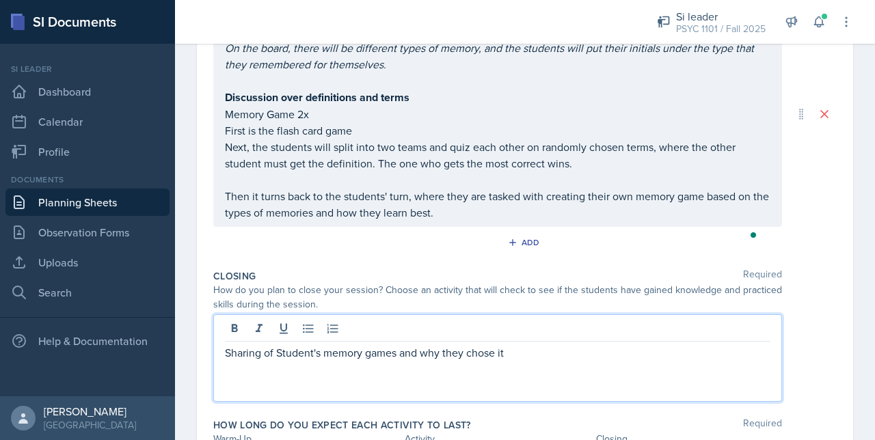
scroll to position [469, 0]
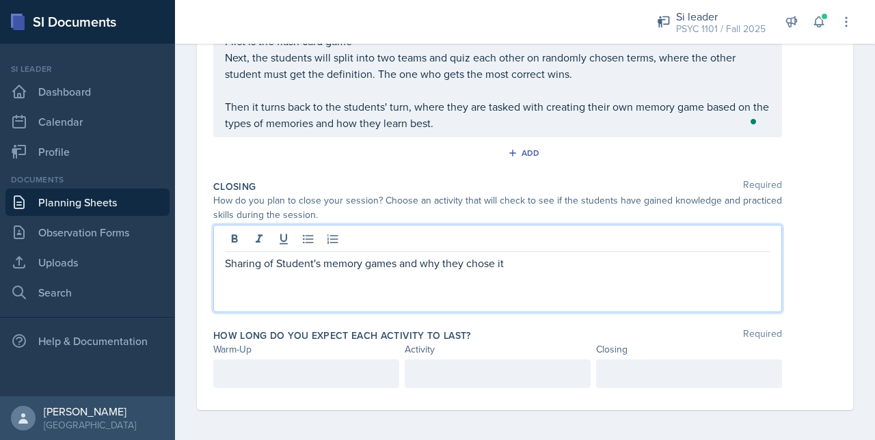
click at [513, 377] on div at bounding box center [689, 374] width 186 height 29
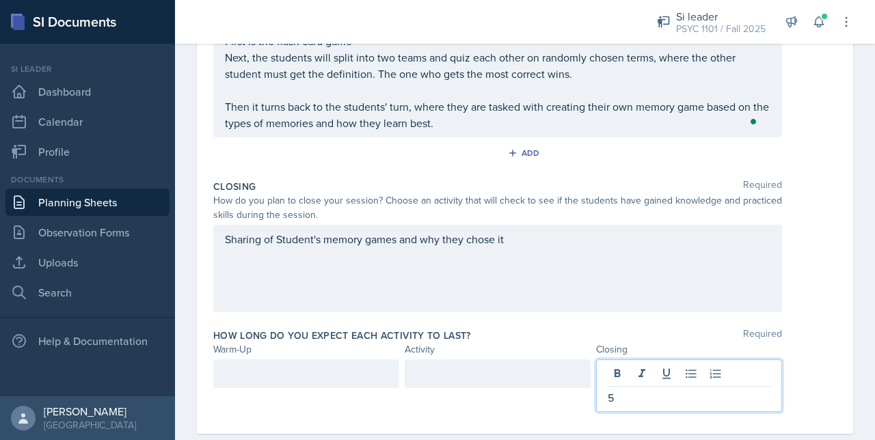
click at [513, 374] on div at bounding box center [498, 374] width 186 height 29
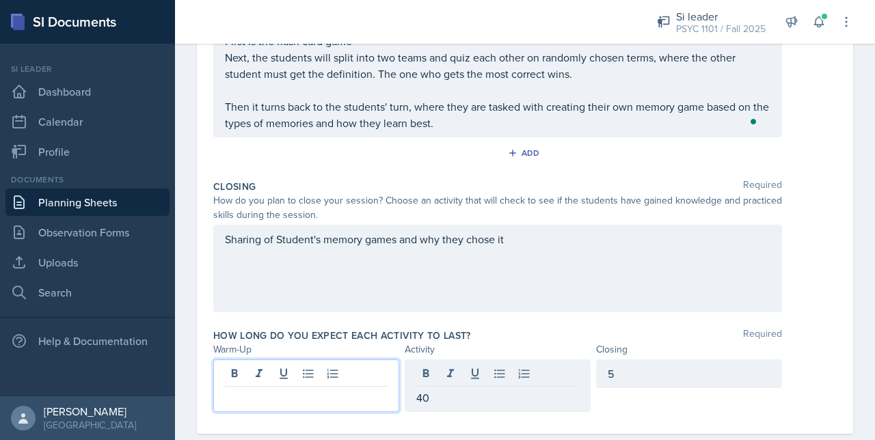
click at [301, 363] on div at bounding box center [306, 386] width 186 height 53
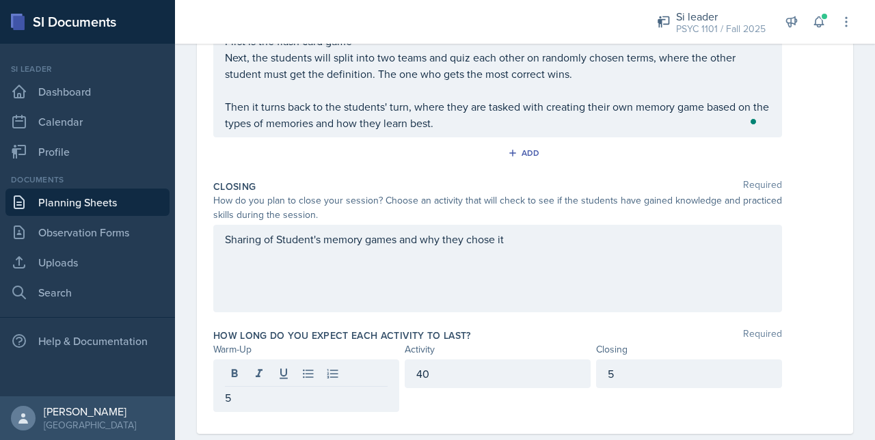
click at [366, 329] on label "How long do you expect each activity to last?" at bounding box center [342, 336] width 258 height 14
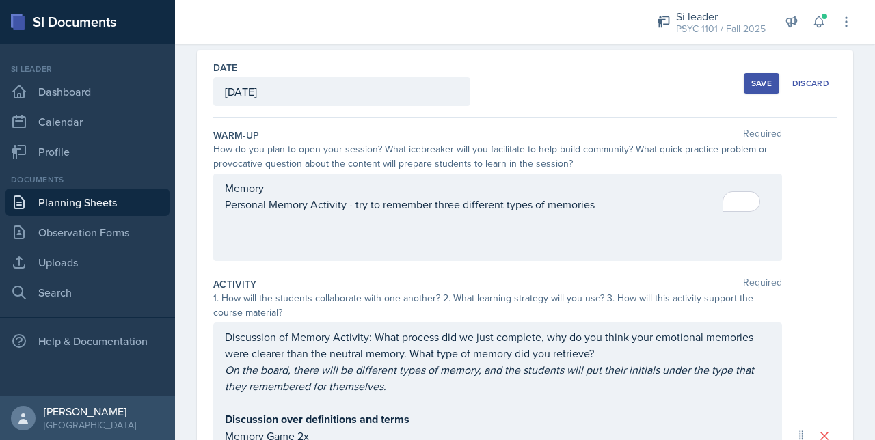
scroll to position [30, 0]
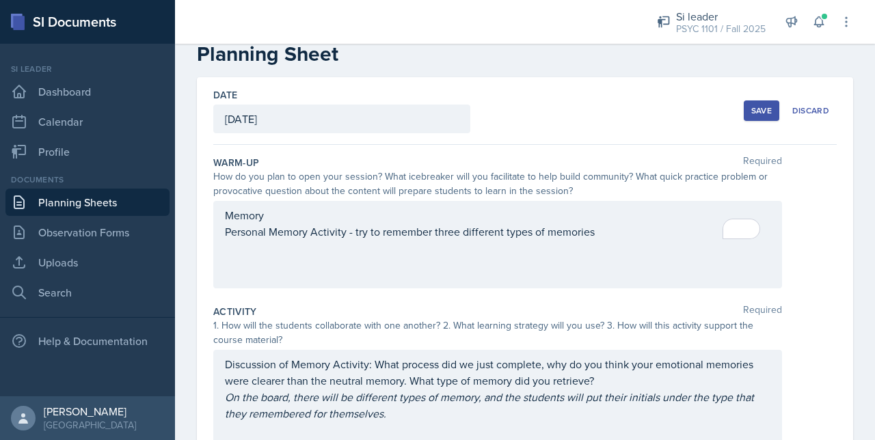
click at [513, 113] on div "Save" at bounding box center [761, 110] width 21 height 11
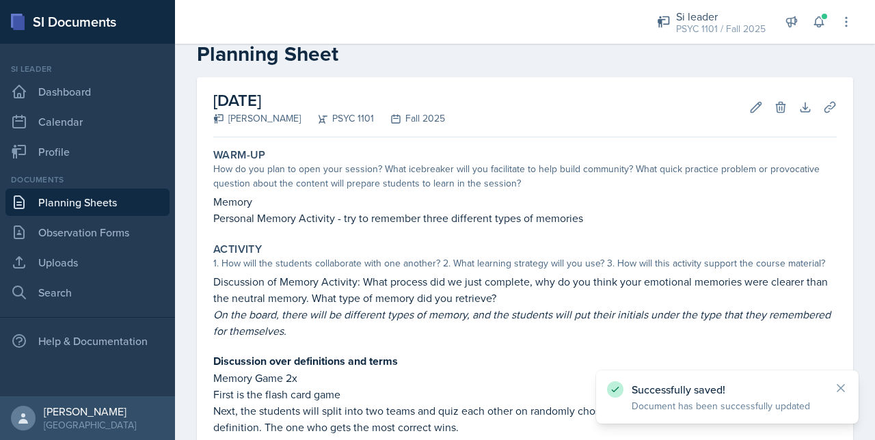
click at [109, 198] on link "Planning Sheets" at bounding box center [87, 202] width 164 height 27
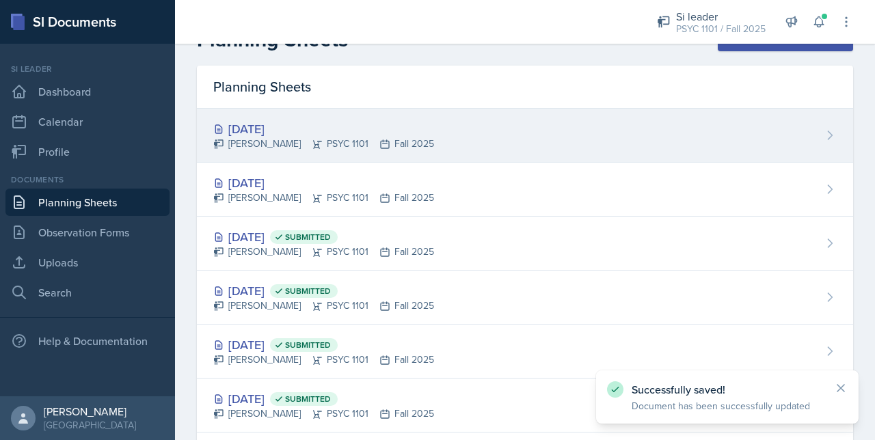
click at [286, 145] on div "[PERSON_NAME] PSYC 1101 Fall 2025" at bounding box center [323, 144] width 221 height 14
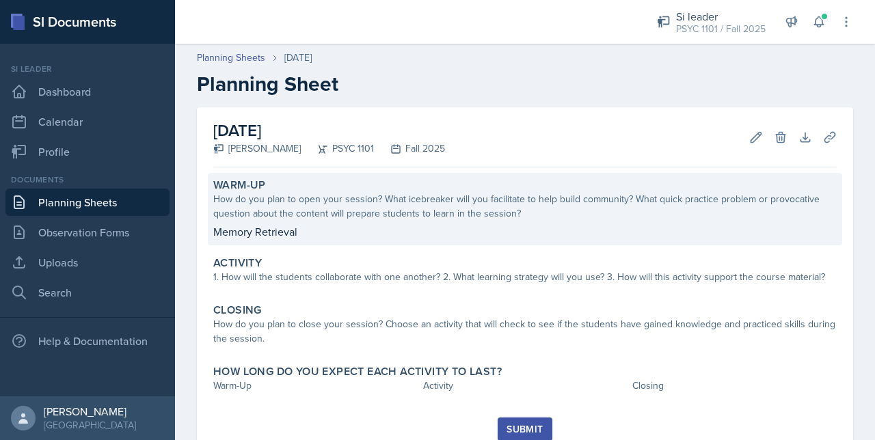
click at [260, 233] on p "Memory Retrieval" at bounding box center [524, 232] width 623 height 16
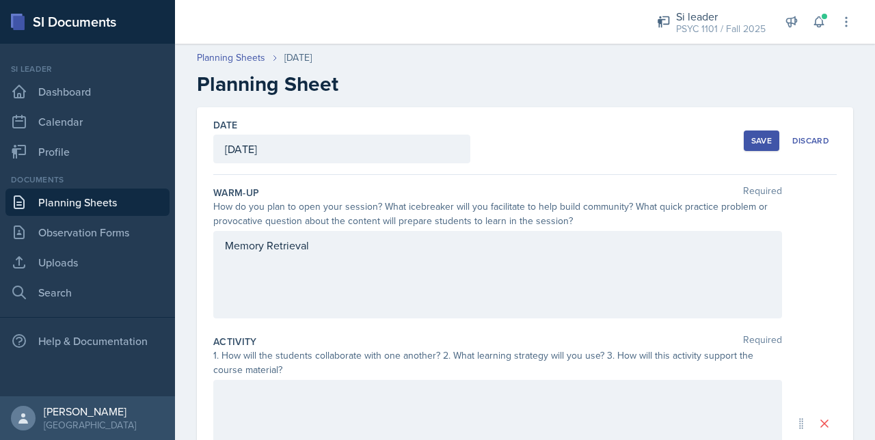
click at [308, 261] on div "Memory Retrieval" at bounding box center [497, 274] width 569 height 87
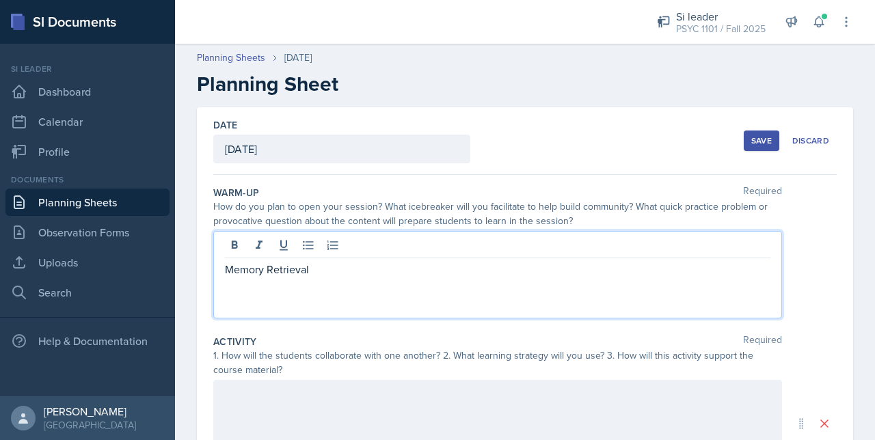
scroll to position [75, 0]
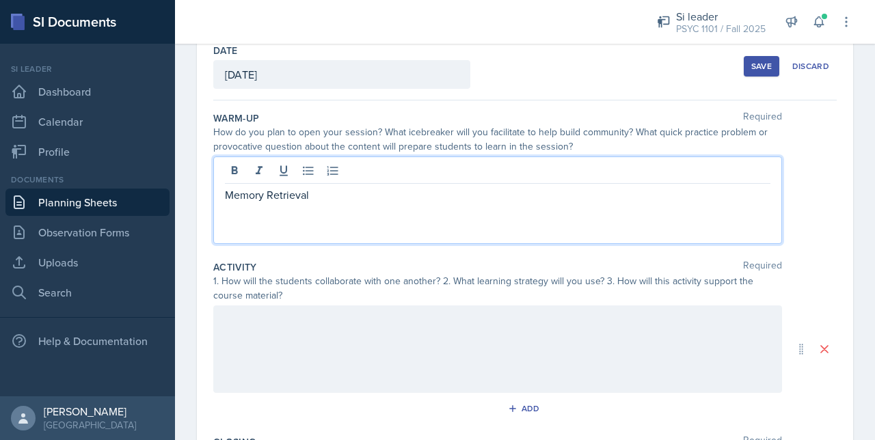
click at [340, 191] on p "Memory Retrieval" at bounding box center [497, 195] width 545 height 16
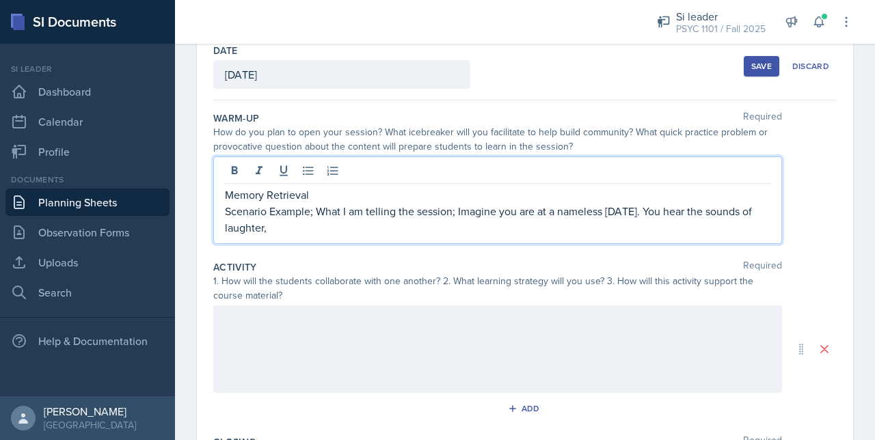
click at [513, 212] on p "Scenario Example; What I am telling the session; Imagine you are at a nameless …" at bounding box center [497, 219] width 545 height 33
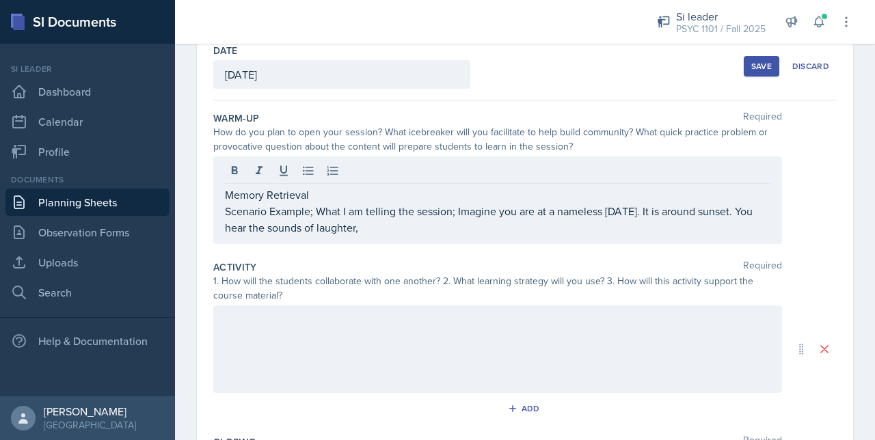
click at [453, 239] on div "Memory Retrieval Scenario Example; What I am telling the session; Imagine you a…" at bounding box center [497, 200] width 569 height 87
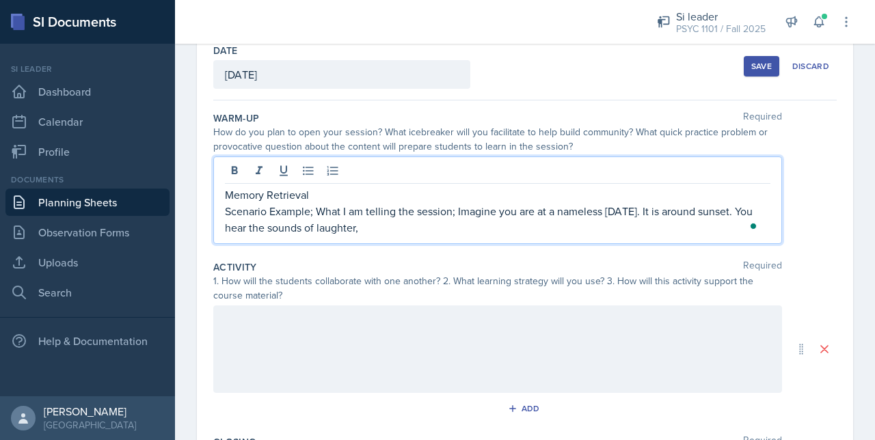
click at [437, 230] on p "Scenario Example; What I am telling the session; Imagine you are at a nameless …" at bounding box center [497, 219] width 545 height 33
click at [291, 203] on p "Scenario Example; What I am telling the session; Imagine you are at a nameless …" at bounding box center [497, 219] width 545 height 33
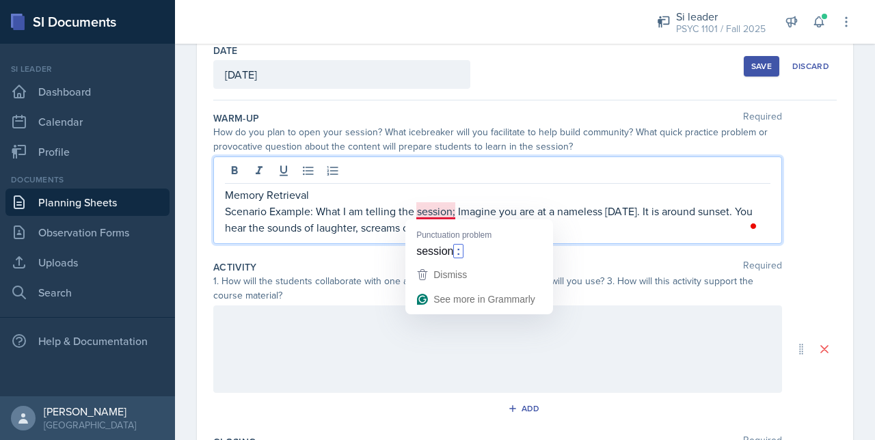
click at [427, 212] on p "Scenario Example: What I am telling the session; Imagine you are at a nameless …" at bounding box center [497, 219] width 545 height 33
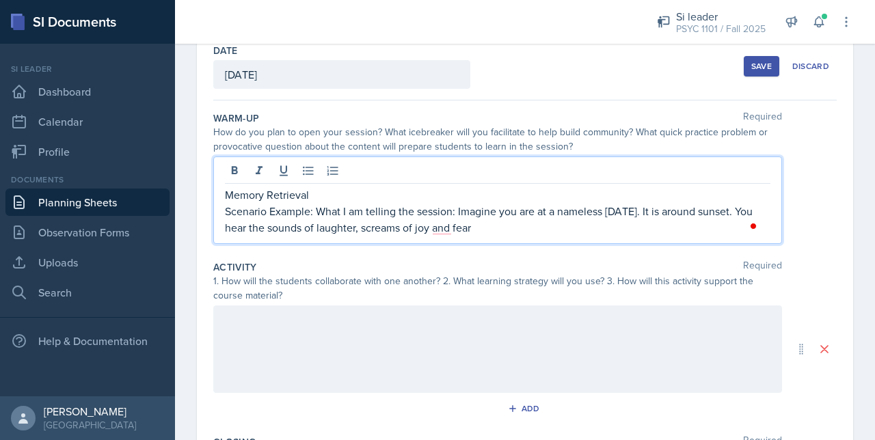
click at [453, 213] on p "Scenario Example: What I am telling the session: Imagine you are at a nameless …" at bounding box center [497, 219] width 545 height 33
click at [317, 211] on p "Scenario Example: What I am telling the session): Imagine you are at a nameless…" at bounding box center [497, 219] width 545 height 33
click at [310, 211] on p "Scenario Example: (What I am telling the session): Imagine you are at a nameles…" at bounding box center [497, 219] width 545 height 33
click at [306, 209] on p "Scenario Exampl: (What I am telling the session): Imagine you are at a nameless…" at bounding box center [497, 219] width 545 height 33
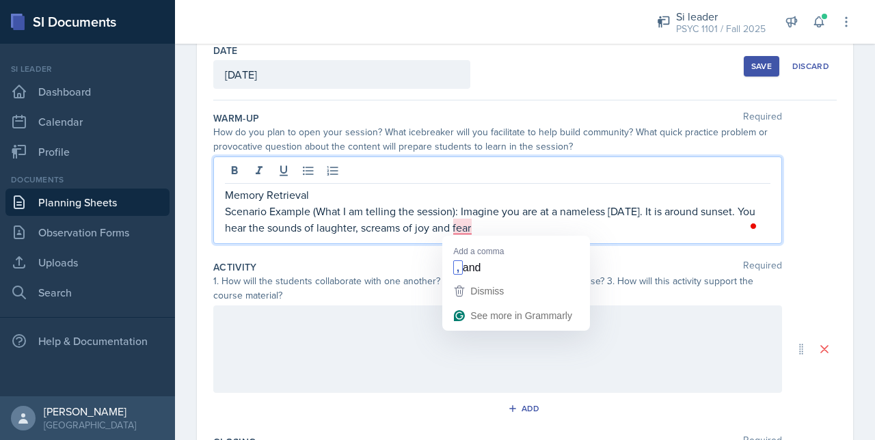
click at [463, 228] on p "Scenario Example (What I am telling the session): Imagine you are at a nameless…" at bounding box center [497, 219] width 545 height 33
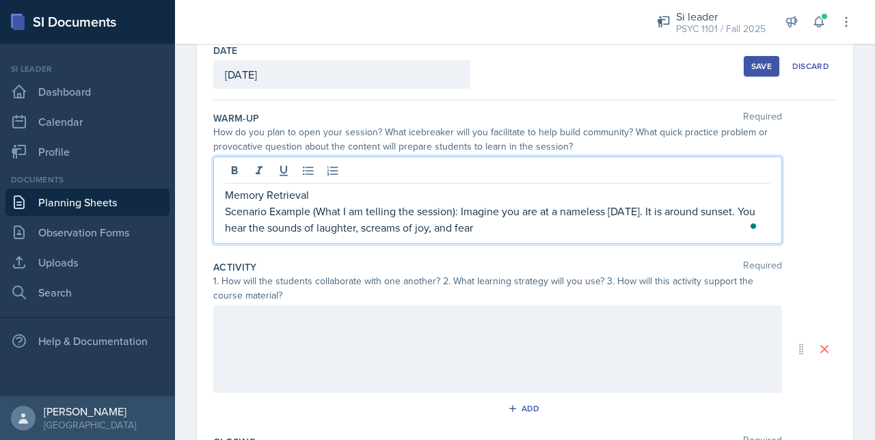
click at [504, 228] on p "Scenario Example (What I am telling the session): Imagine you are at a nameless…" at bounding box center [497, 219] width 545 height 33
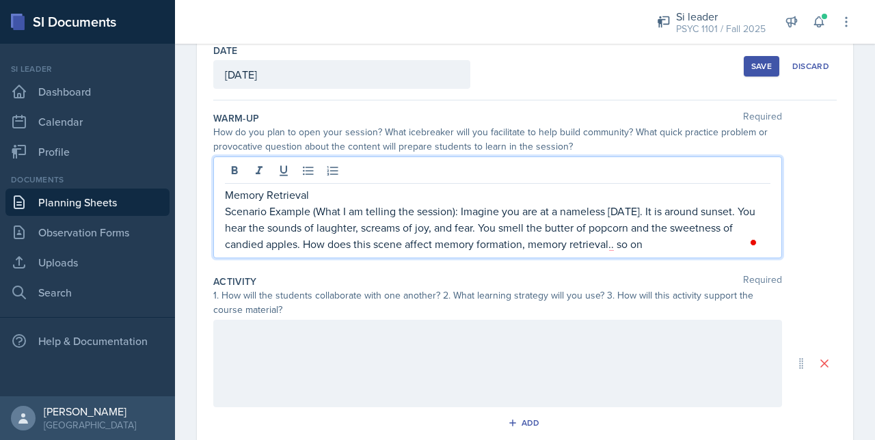
click at [297, 352] on div at bounding box center [497, 363] width 569 height 87
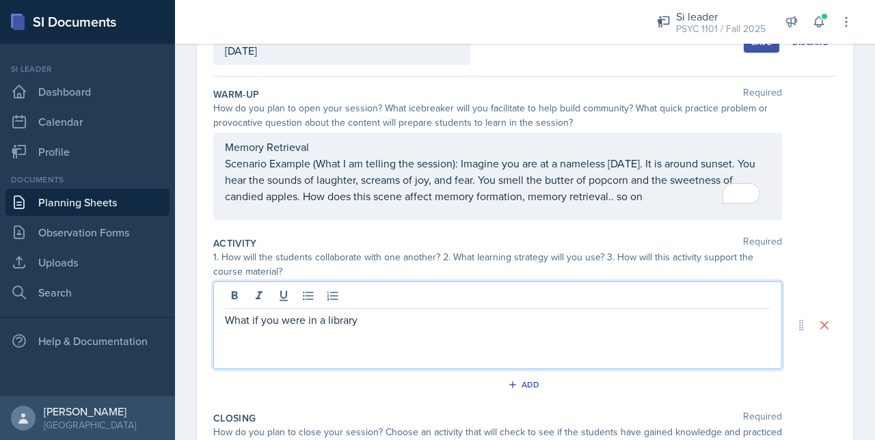
scroll to position [112, 0]
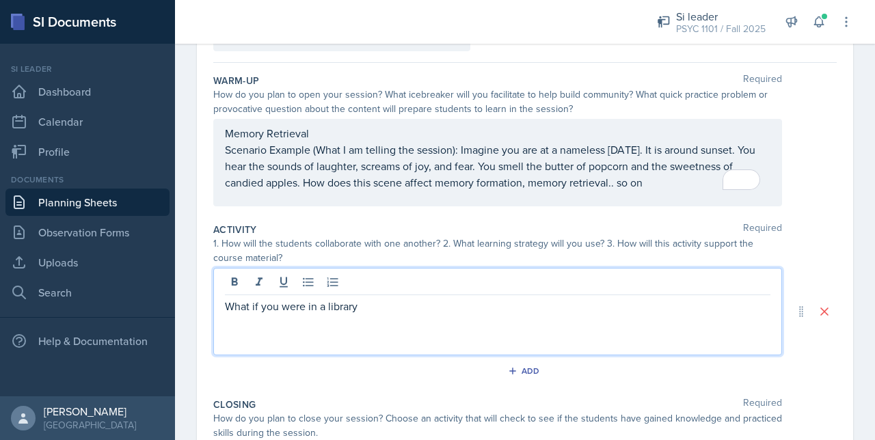
click at [299, 191] on p "Scenario Example (What I am telling the session): Imagine you are at a nameless…" at bounding box center [497, 166] width 545 height 49
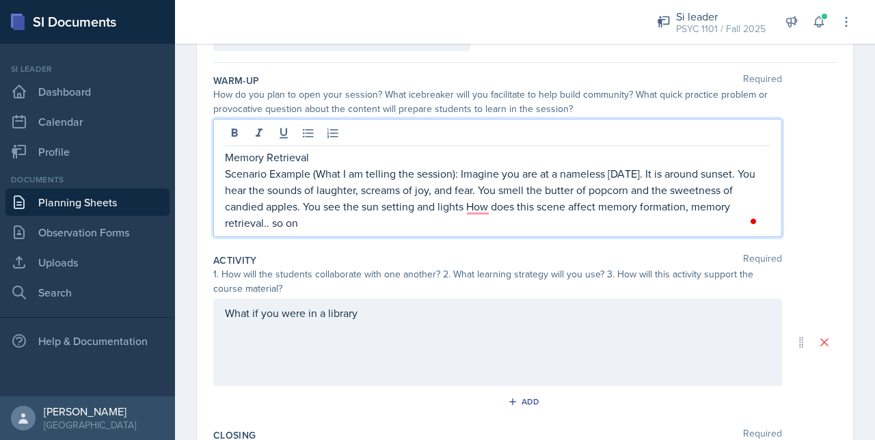
click at [438, 204] on p "Scenario Example (What I am telling the session): Imagine you are at a nameless…" at bounding box center [497, 198] width 545 height 66
click at [464, 207] on p "Scenario Example (What I am telling the session): Imagine you are at a nameless…" at bounding box center [497, 198] width 545 height 66
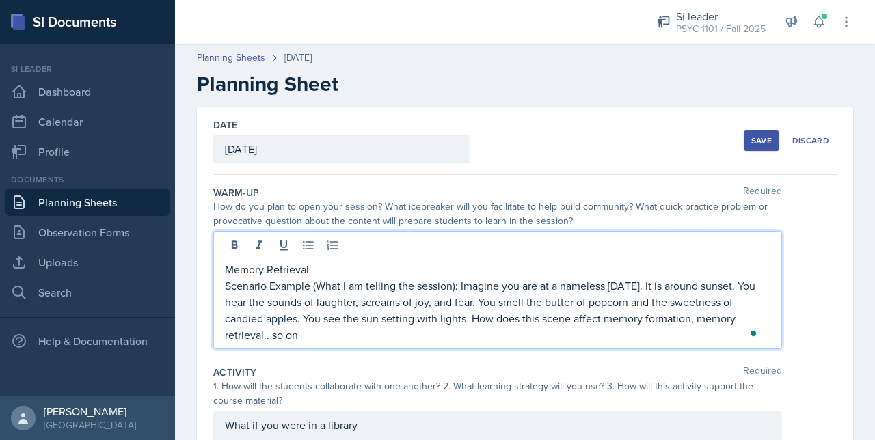
scroll to position [112, 0]
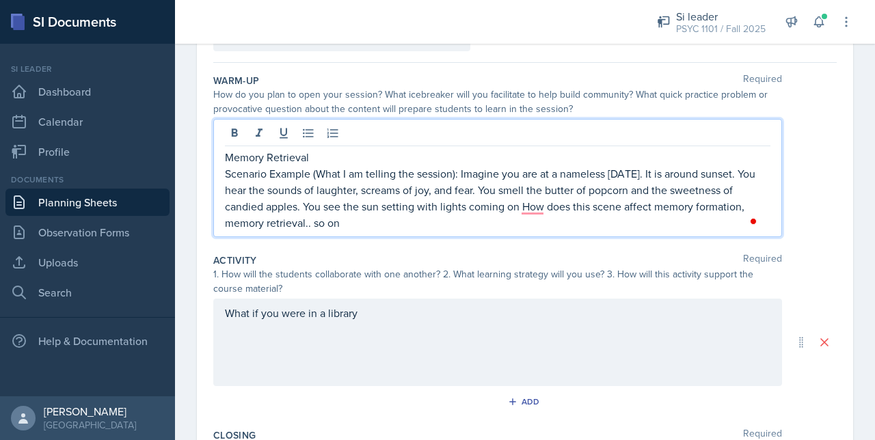
click at [437, 207] on p "Scenario Example (What I am telling the session): Imagine you are at a nameless…" at bounding box center [497, 198] width 545 height 66
click at [541, 207] on p "Scenario Example (What I am telling the session): Imagine you are at a nameless…" at bounding box center [497, 198] width 545 height 66
click at [446, 211] on p "Scenario Example (What I am telling the session): Imagine you are at a nameless…" at bounding box center [497, 198] width 545 height 66
click at [405, 218] on p "Scenario Example (What I am telling the session): Imagine you are at a nameless…" at bounding box center [497, 198] width 545 height 66
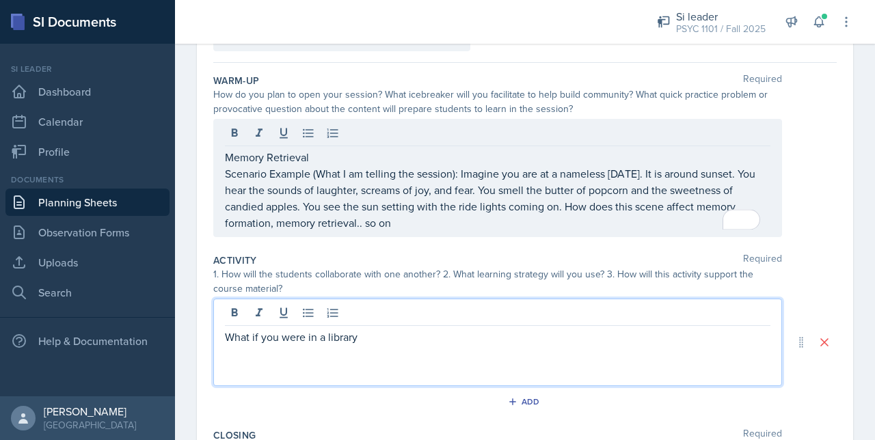
click at [384, 311] on div "What if you were in a library" at bounding box center [497, 342] width 569 height 87
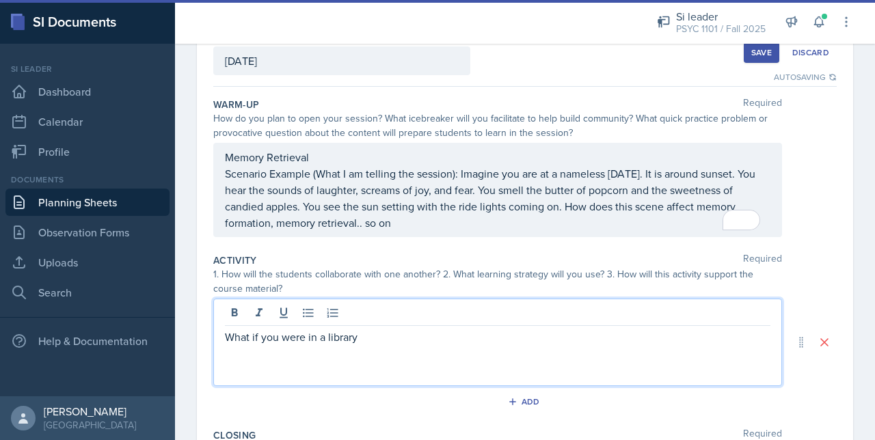
drag, startPoint x: 369, startPoint y: 341, endPoint x: 362, endPoint y: 350, distance: 11.6
click at [362, 350] on div "What if you were in a library" at bounding box center [497, 342] width 569 height 87
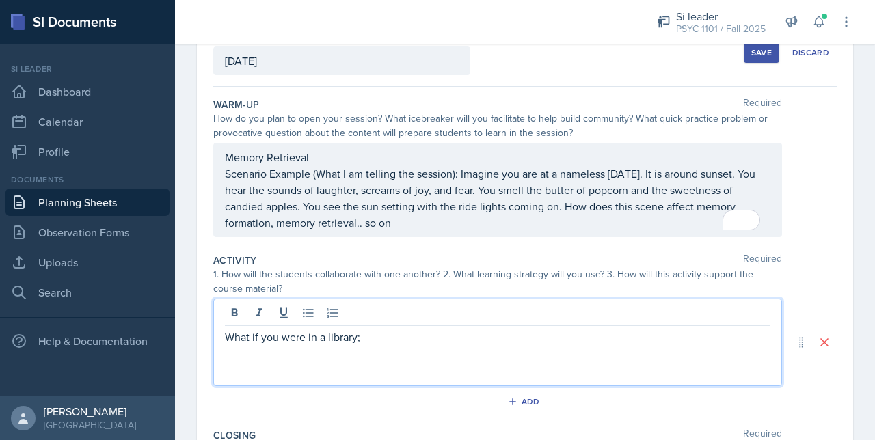
drag, startPoint x: 365, startPoint y: 339, endPoint x: 217, endPoint y: 342, distance: 148.4
click at [217, 342] on div "What if you were in a library;" at bounding box center [497, 342] width 569 height 87
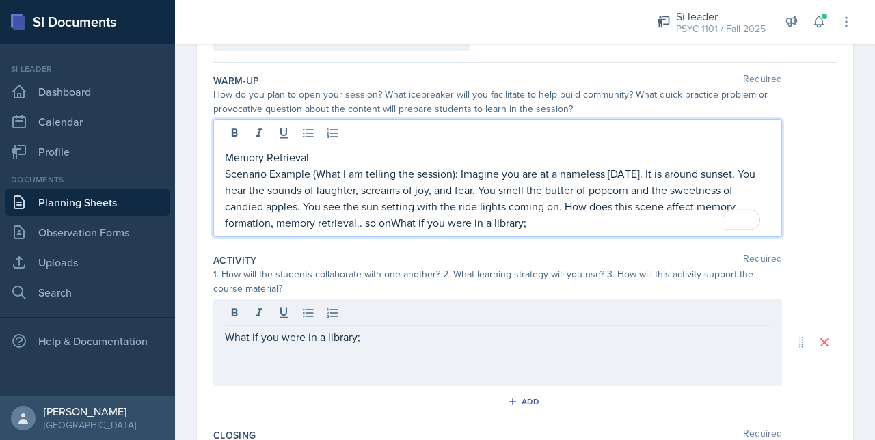
click at [388, 223] on p "Scenario Example (What I am telling the session): Imagine you are at a nameless…" at bounding box center [497, 198] width 545 height 66
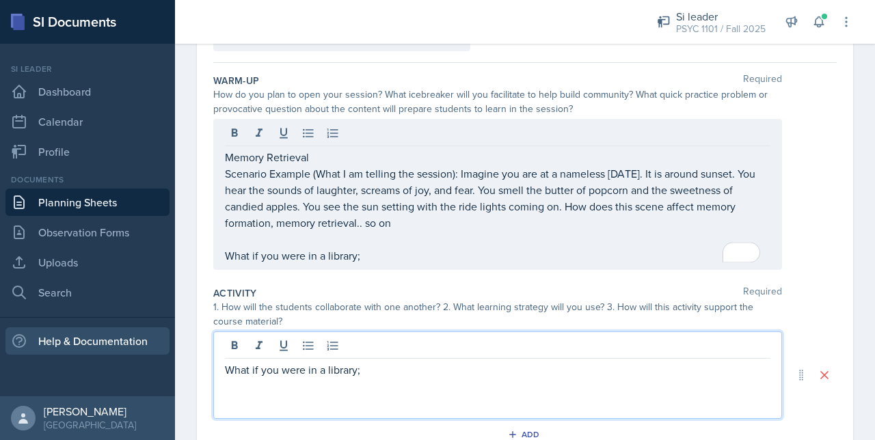
drag, startPoint x: 381, startPoint y: 349, endPoint x: 157, endPoint y: 349, distance: 223.5
click at [157, 349] on div "SI Documents Si leader Dashboard Calendar Profile Documents Planning Sheets Obs…" at bounding box center [437, 220] width 875 height 440
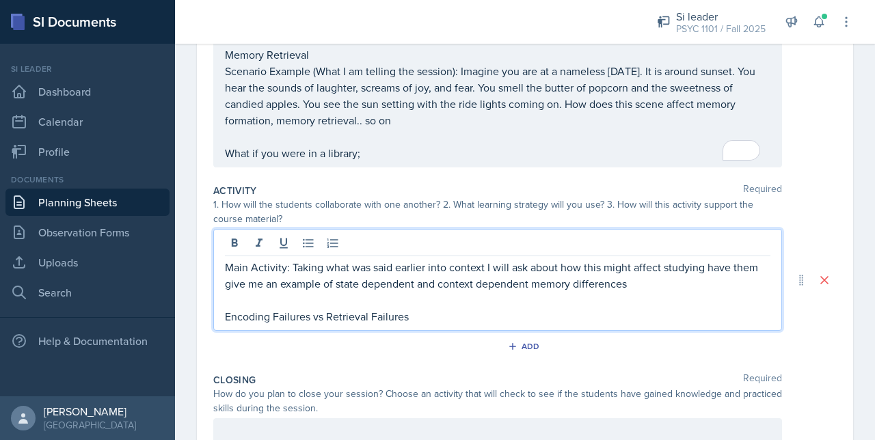
scroll to position [239, 0]
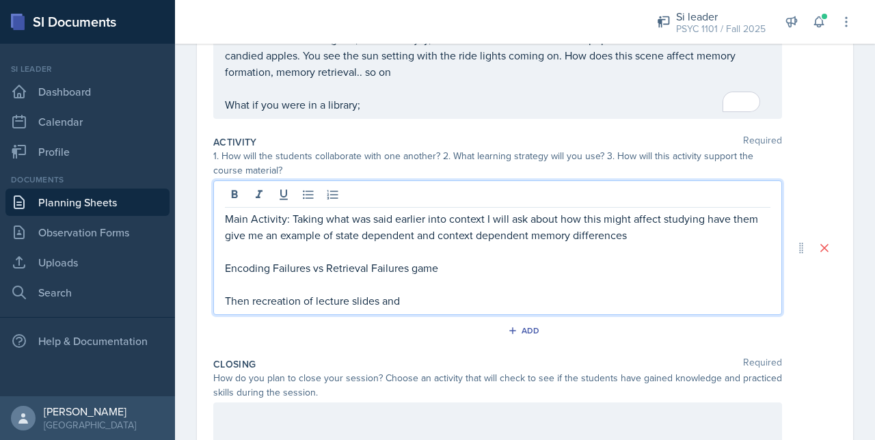
click at [375, 301] on p "Then recreation of lecture slides and" at bounding box center [497, 301] width 545 height 16
click at [378, 301] on p "Then recreation of lecture slides and" at bounding box center [497, 301] width 545 height 16
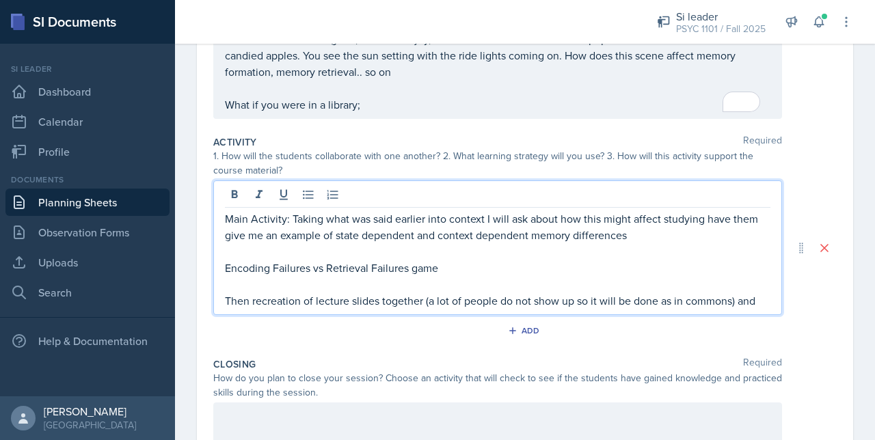
click at [759, 300] on p "Then recreation of lecture slides together (a lot of people do not show up so i…" at bounding box center [497, 301] width 545 height 16
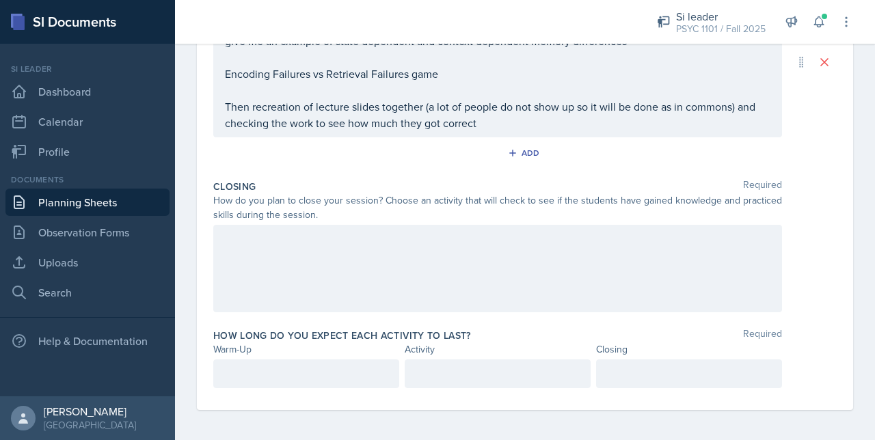
drag, startPoint x: 246, startPoint y: 211, endPoint x: 250, endPoint y: 226, distance: 15.4
click at [247, 215] on div "How do you plan to close your session? Choose an activity that will check to se…" at bounding box center [497, 207] width 569 height 29
click at [250, 234] on div at bounding box center [497, 268] width 569 height 87
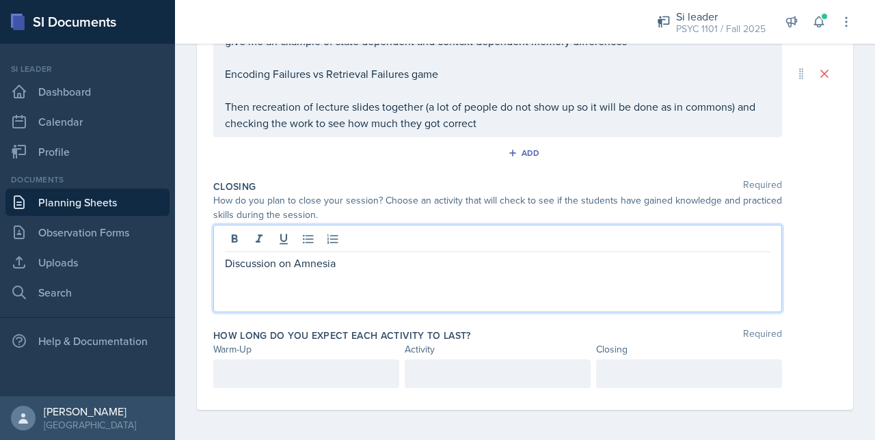
click at [614, 376] on div at bounding box center [689, 374] width 186 height 29
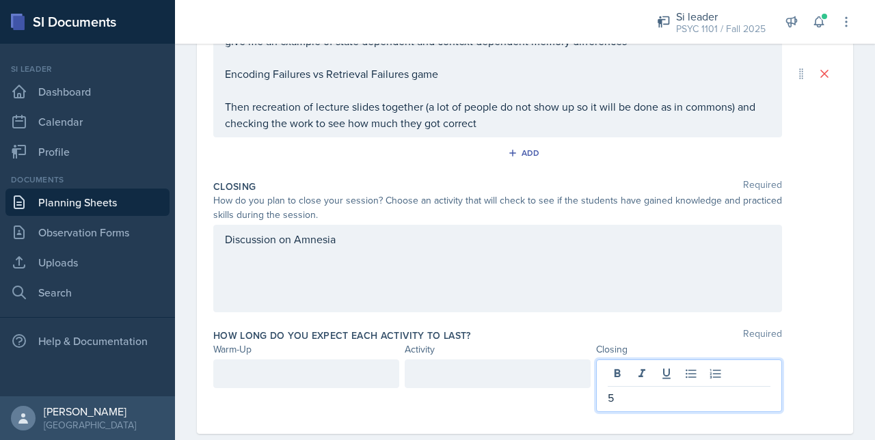
click at [550, 370] on div at bounding box center [498, 374] width 186 height 29
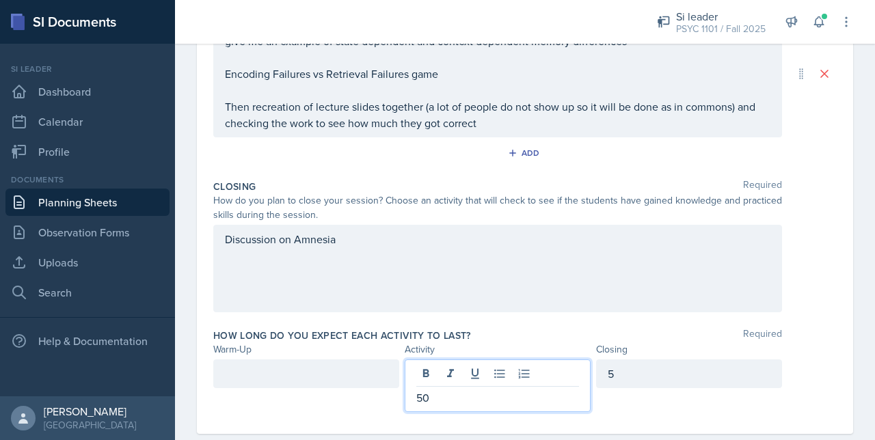
click at [394, 369] on div at bounding box center [306, 374] width 186 height 29
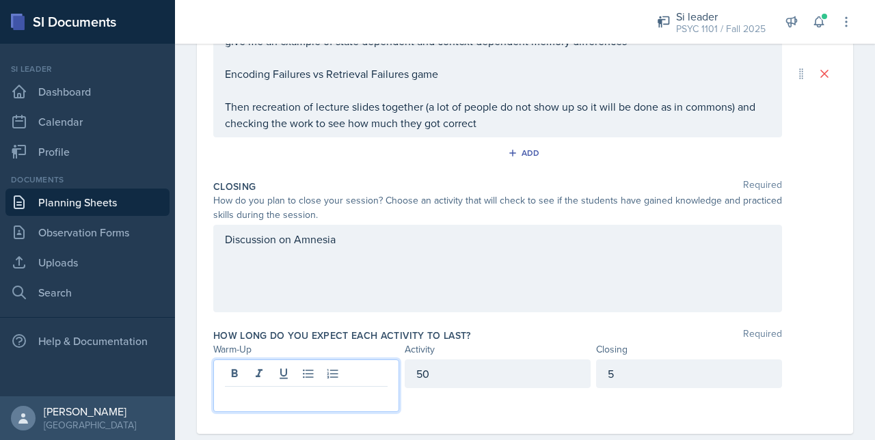
scroll to position [433, 0]
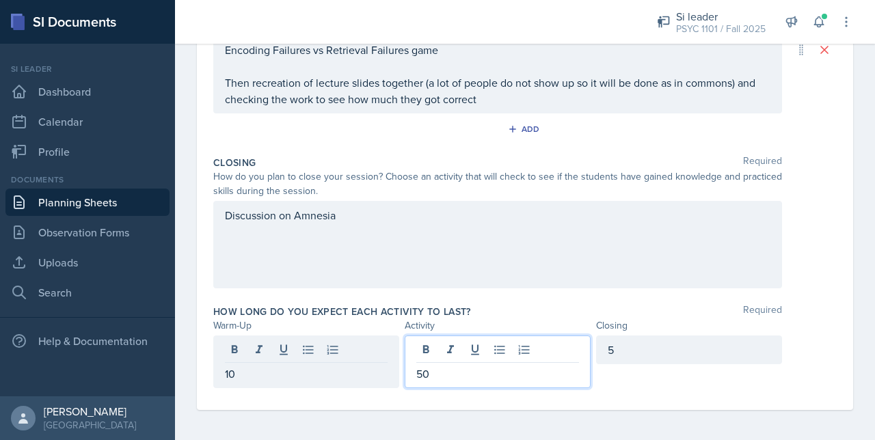
click at [436, 353] on div "50" at bounding box center [498, 362] width 186 height 53
click at [341, 388] on div "How long do you expect each activity to last? Required Warm-Up Activity Closing…" at bounding box center [524, 349] width 623 height 100
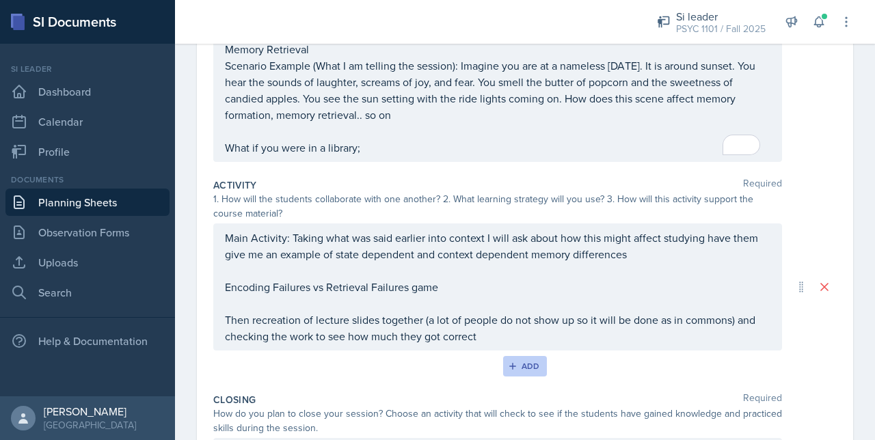
scroll to position [0, 0]
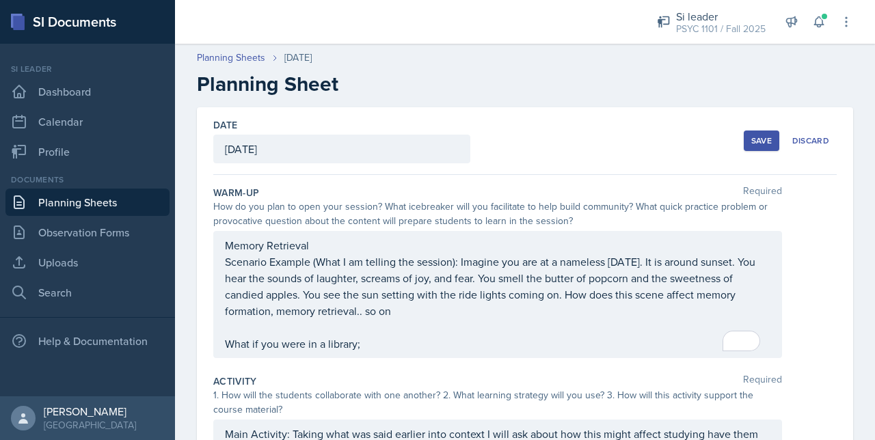
click at [744, 146] on button "Save" at bounding box center [762, 141] width 36 height 21
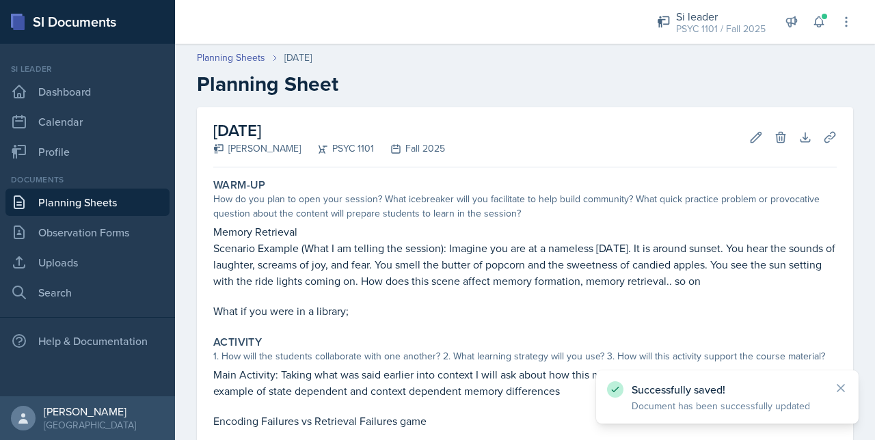
click at [248, 65] on div "Planning Sheets Oct 10th, 2025 Planning Sheet" at bounding box center [525, 74] width 700 height 46
click at [243, 58] on link "Planning Sheets" at bounding box center [231, 58] width 68 height 14
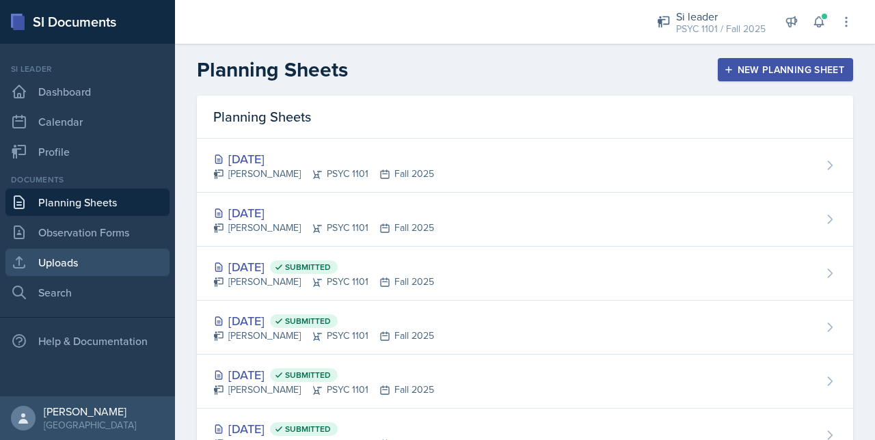
click at [67, 259] on link "Uploads" at bounding box center [87, 262] width 164 height 27
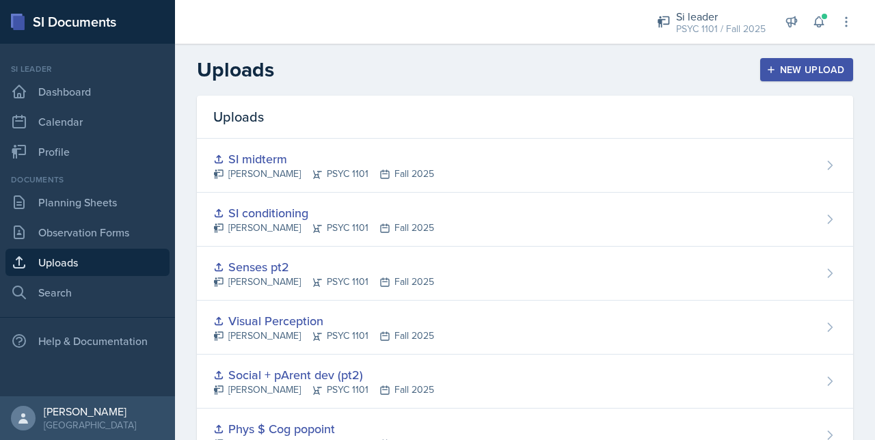
click at [813, 71] on div "New Upload" at bounding box center [807, 69] width 76 height 11
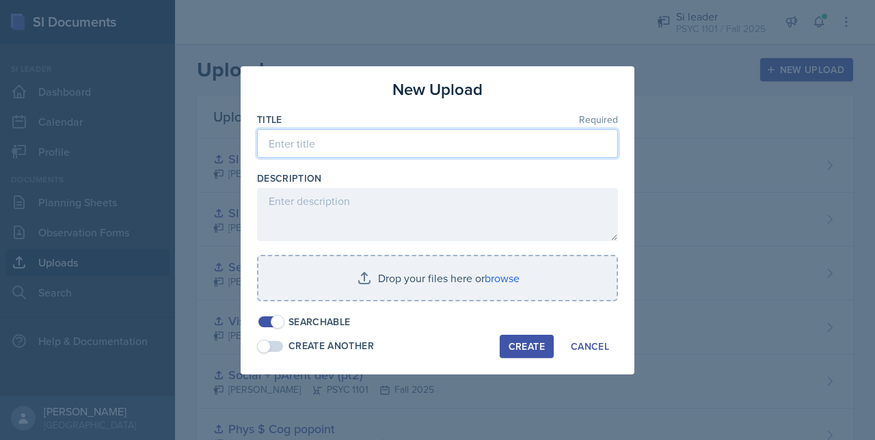
click at [336, 142] on input at bounding box center [437, 143] width 361 height 29
type input "S"
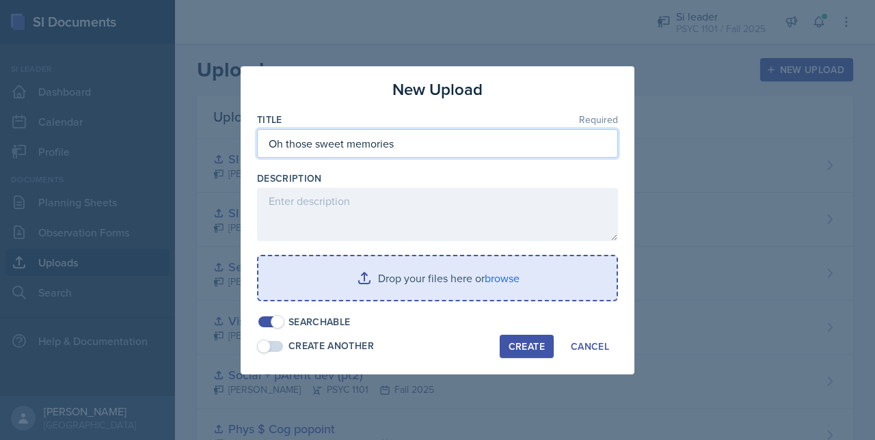
type input "Oh those sweet memories"
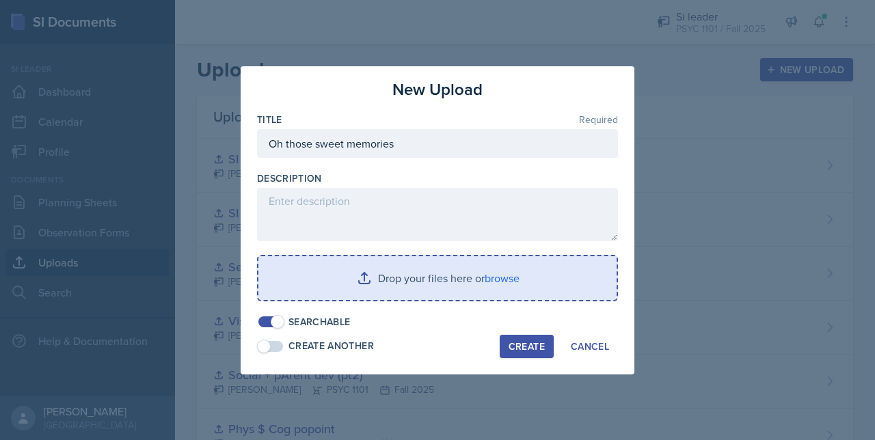
click at [491, 274] on input "file" at bounding box center [437, 278] width 358 height 44
click at [499, 274] on input "file" at bounding box center [437, 278] width 358 height 44
click at [491, 270] on input "file" at bounding box center [437, 278] width 358 height 44
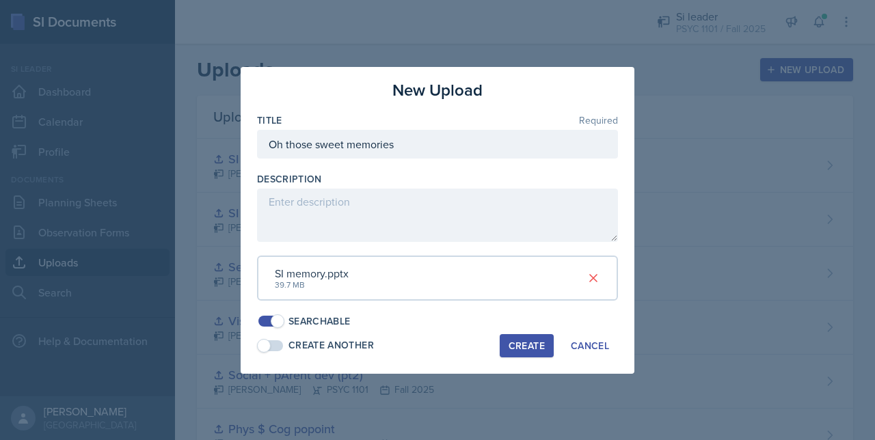
click at [507, 349] on button "Create" at bounding box center [527, 345] width 54 height 23
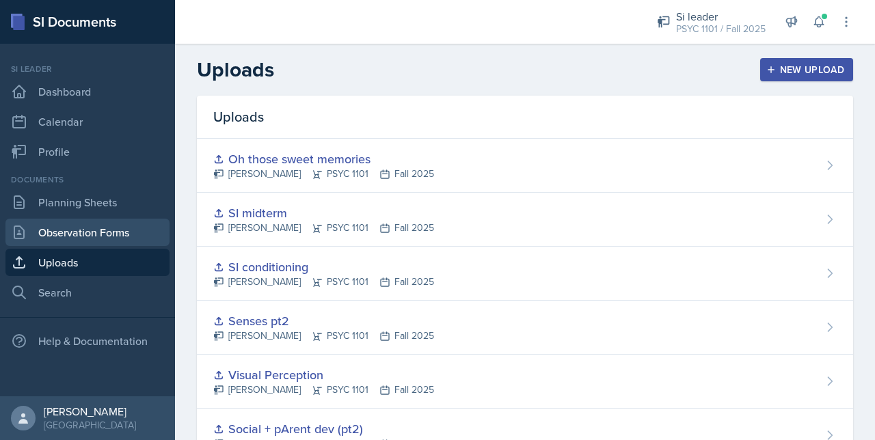
click at [73, 222] on link "Observation Forms" at bounding box center [87, 232] width 164 height 27
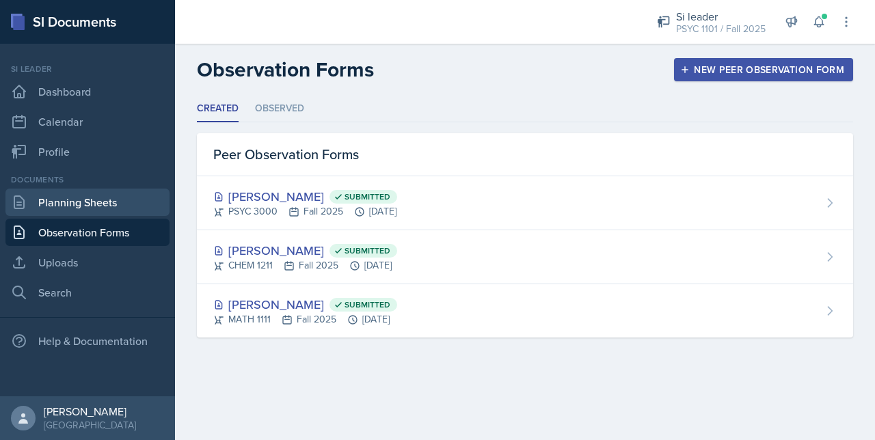
click at [70, 207] on link "Planning Sheets" at bounding box center [87, 202] width 164 height 27
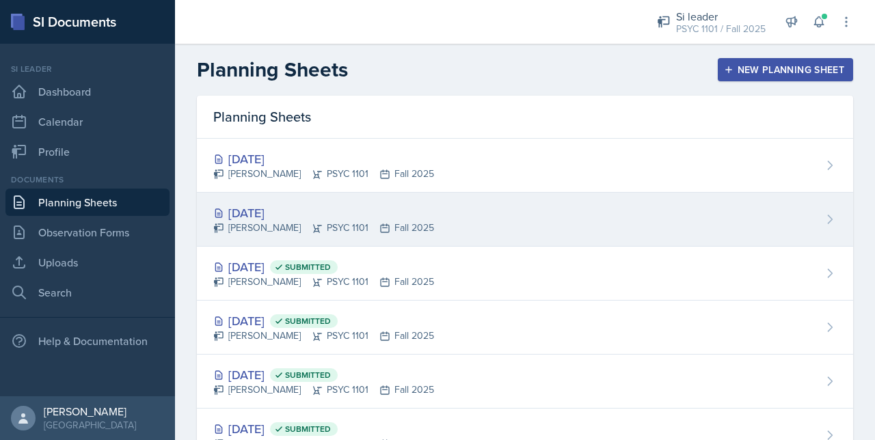
click at [294, 200] on div "Oct 8th, 2025 Artemas Souder PSYC 1101 Fall 2025" at bounding box center [525, 220] width 656 height 54
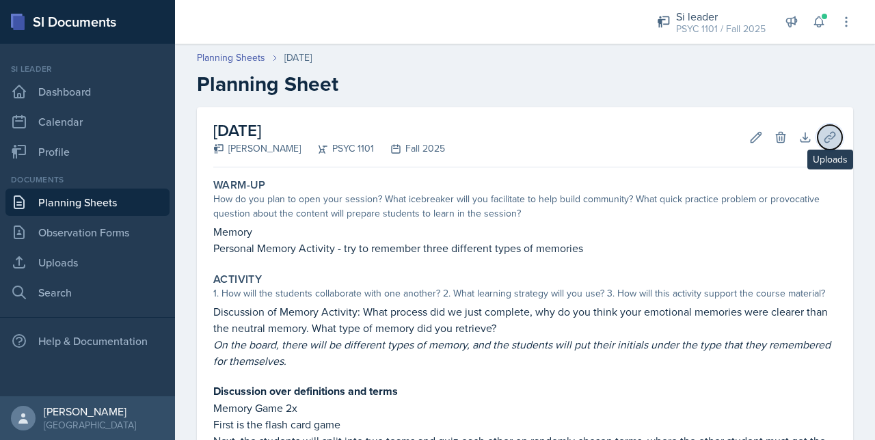
click at [823, 139] on icon at bounding box center [830, 138] width 14 height 14
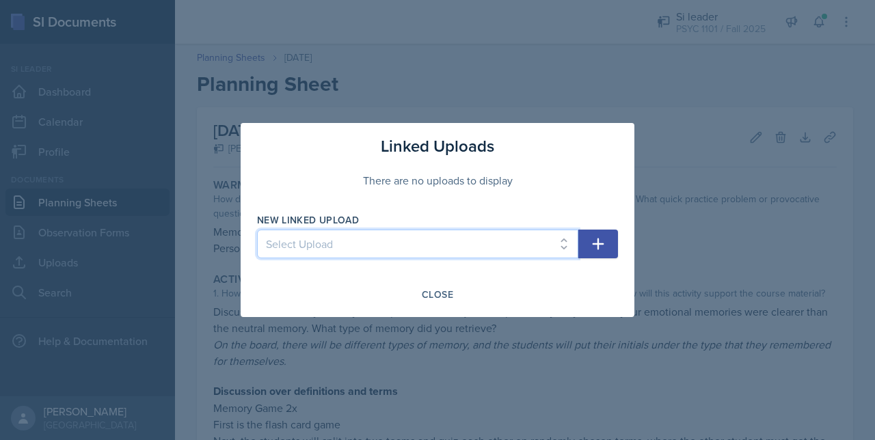
click at [403, 234] on select "Select Upload 08-15 Mock Sesh F.Se 2 (chap 3) F.Se - 1 F.Se ch3 jeopady Phys $ …" at bounding box center [417, 244] width 321 height 29
select select "e44aea06-0980-4882-96f8-dc0d5fc23cb7"
click at [257, 230] on select "Select Upload 08-15 Mock Sesh F.Se 2 (chap 3) F.Se - 1 F.Se ch3 jeopady Phys $ …" at bounding box center [417, 244] width 321 height 29
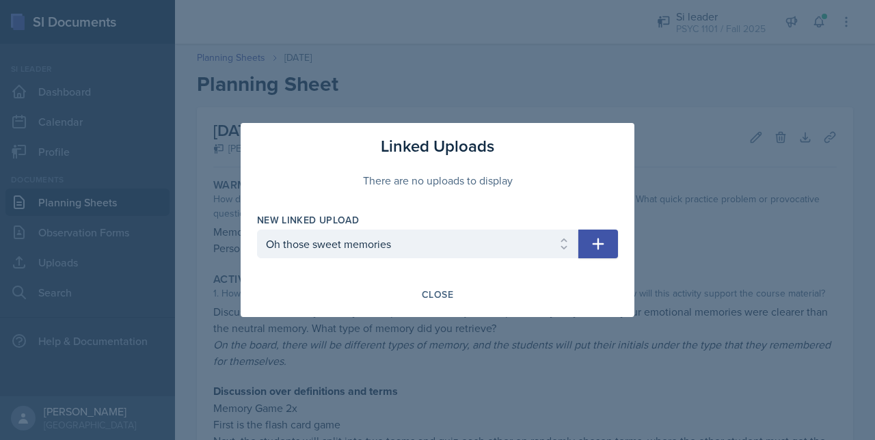
click at [608, 249] on button "button" at bounding box center [598, 244] width 40 height 29
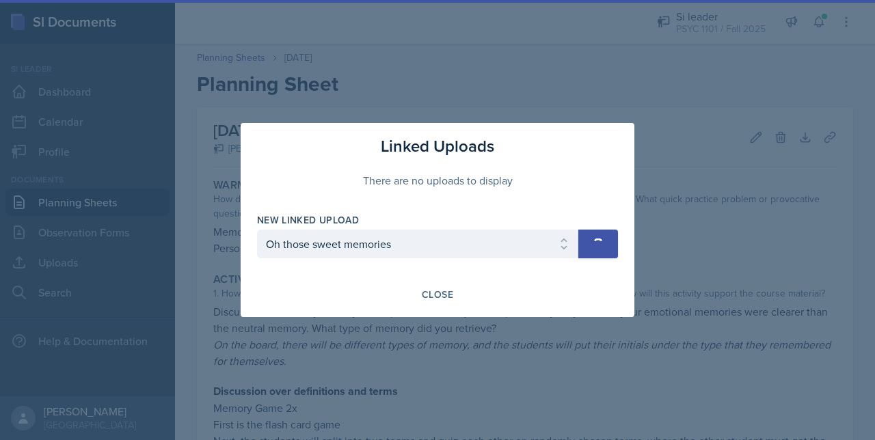
select select
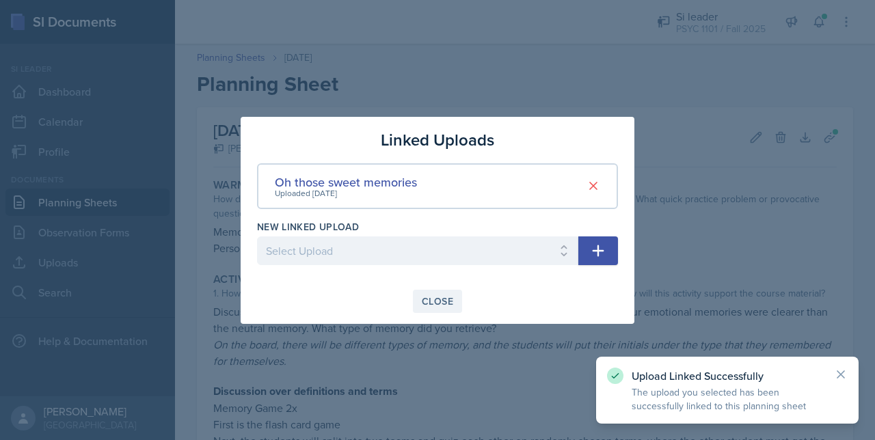
click at [426, 303] on div "Close" at bounding box center [437, 301] width 31 height 11
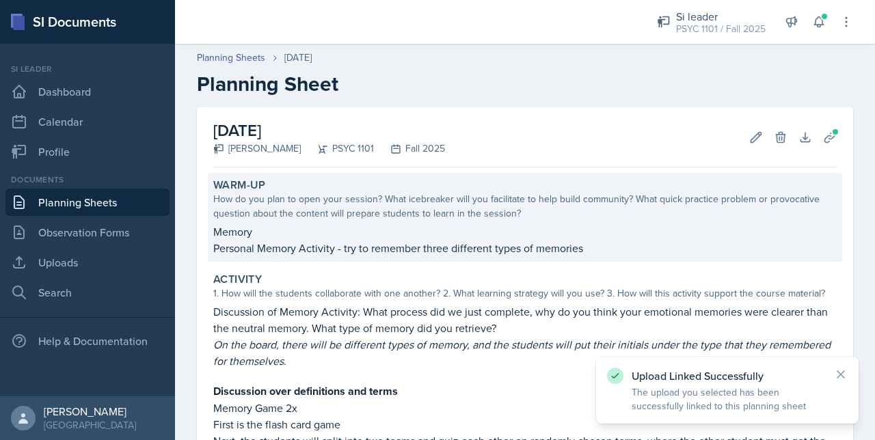
scroll to position [306, 0]
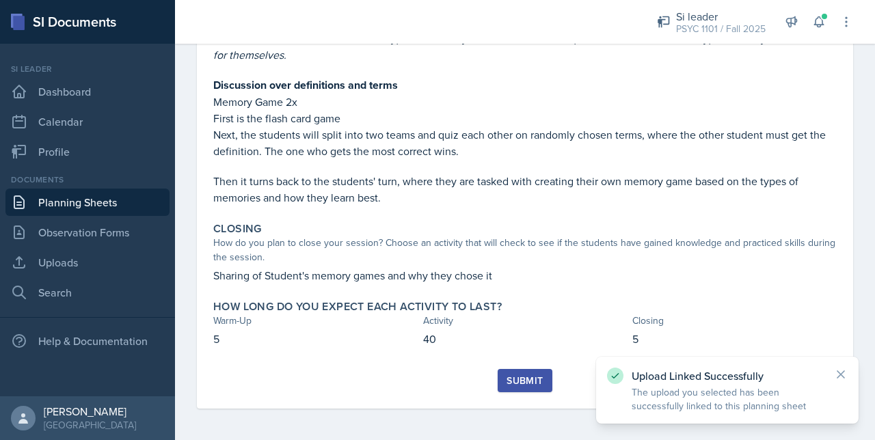
click at [512, 375] on div "Submit" at bounding box center [525, 380] width 36 height 11
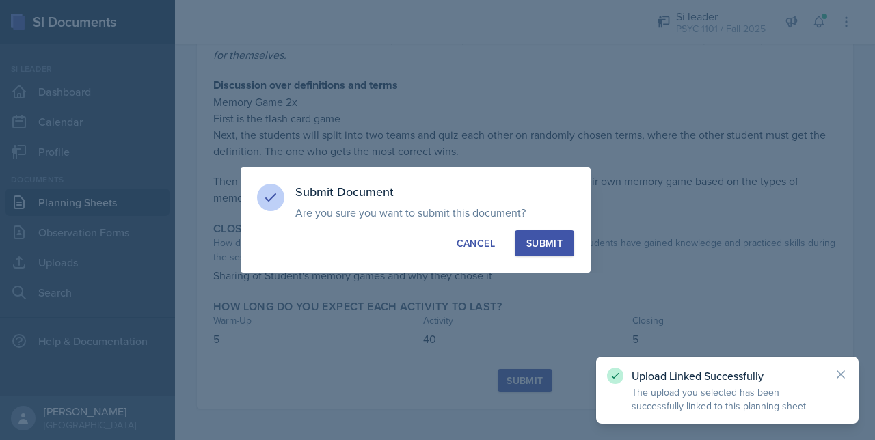
click at [529, 245] on div "Submit" at bounding box center [544, 244] width 36 height 14
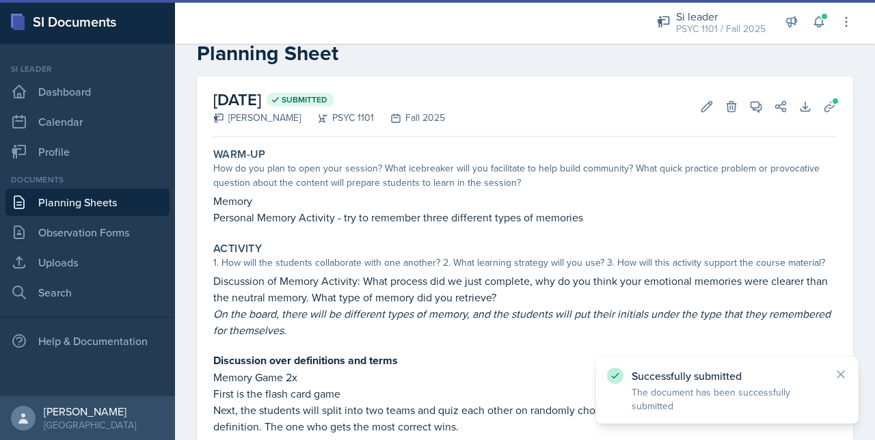
scroll to position [0, 0]
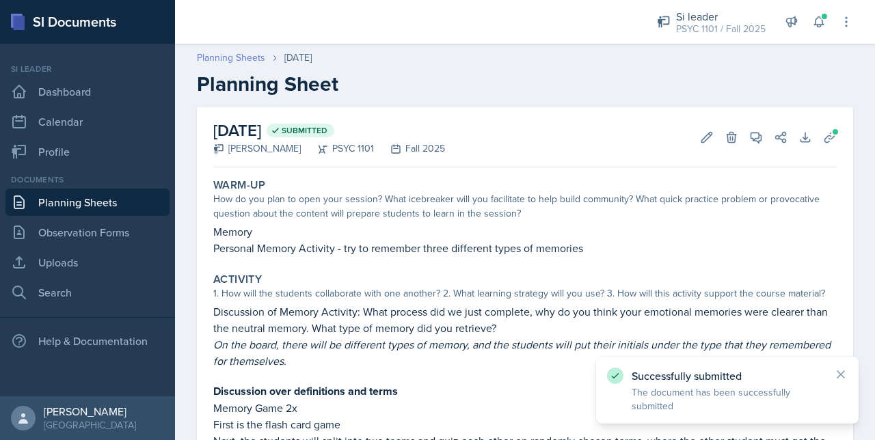
click at [233, 57] on link "Planning Sheets" at bounding box center [231, 58] width 68 height 14
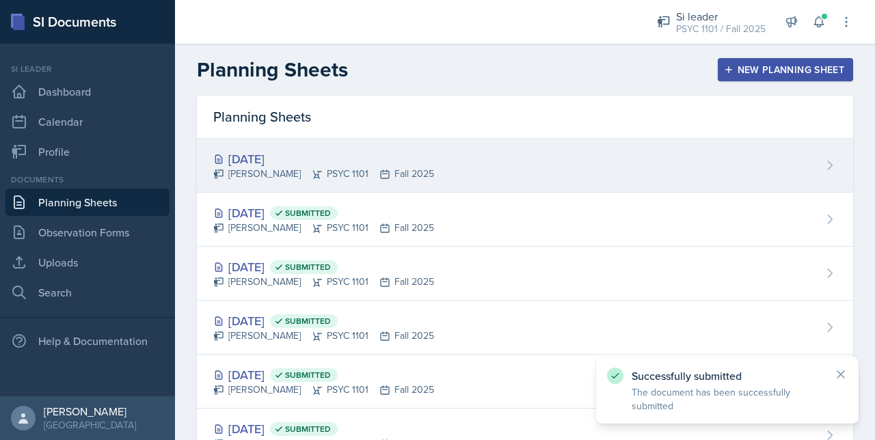
click at [515, 155] on div "[DATE] [PERSON_NAME] PSYC 1101 Fall 2025" at bounding box center [525, 166] width 656 height 54
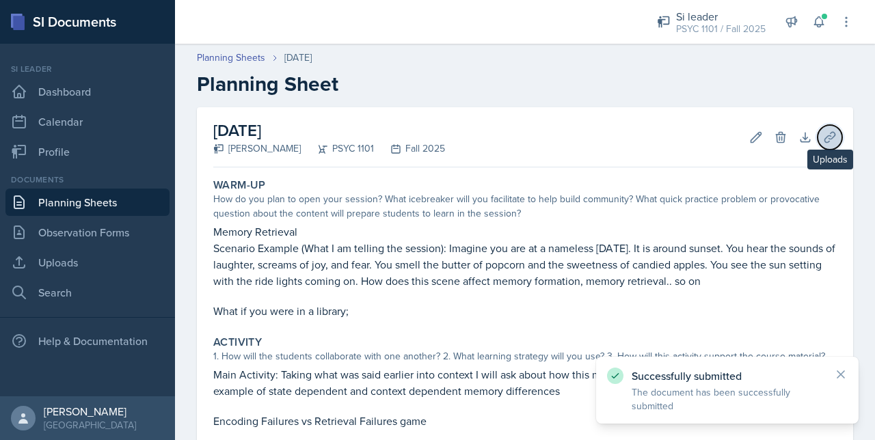
click at [823, 133] on icon at bounding box center [830, 138] width 14 height 14
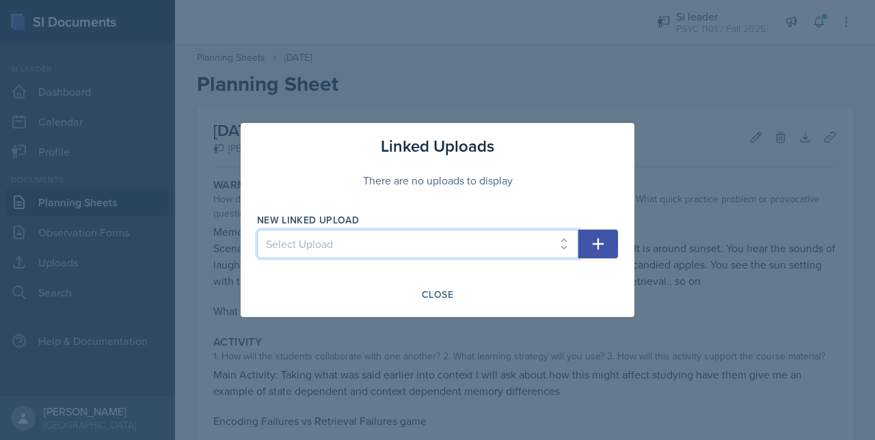
click at [470, 244] on select "Select Upload 08-15 Mock Sesh F.Se 2 (chap 3) F.Se - 1 F.Se ch3 jeopady Phys $ …" at bounding box center [417, 244] width 321 height 29
select select "e44aea06-0980-4882-96f8-dc0d5fc23cb7"
click at [257, 230] on select "Select Upload 08-15 Mock Sesh F.Se 2 (chap 3) F.Se - 1 F.Se ch3 jeopady Phys $ …" at bounding box center [417, 244] width 321 height 29
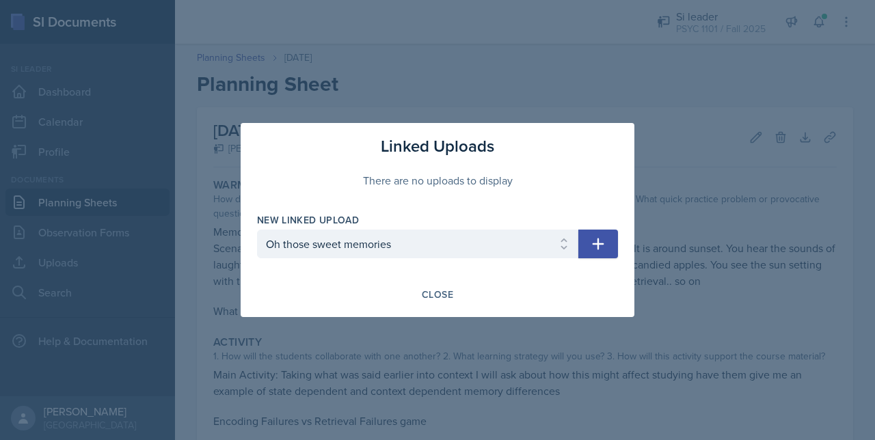
click at [612, 255] on button "button" at bounding box center [598, 244] width 40 height 29
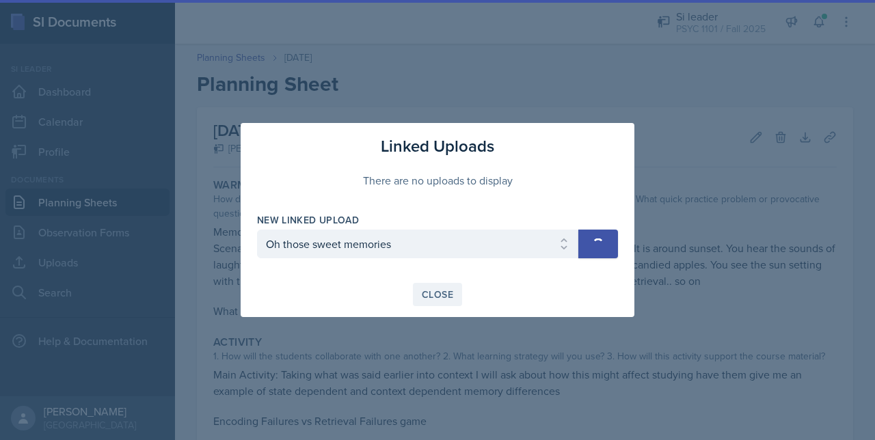
select select
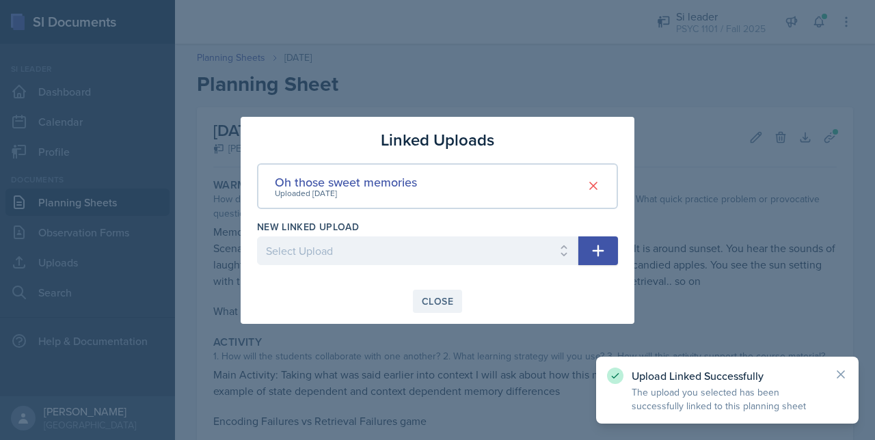
click at [439, 296] on div "Close" at bounding box center [437, 301] width 31 height 11
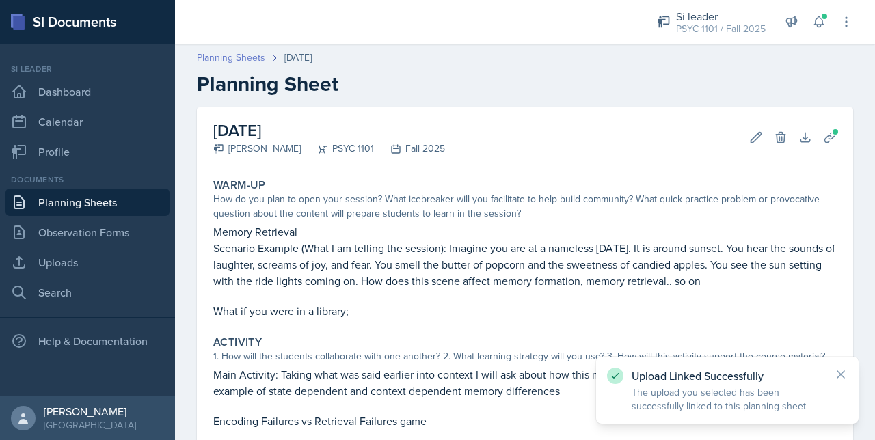
click at [228, 55] on link "Planning Sheets" at bounding box center [231, 58] width 68 height 14
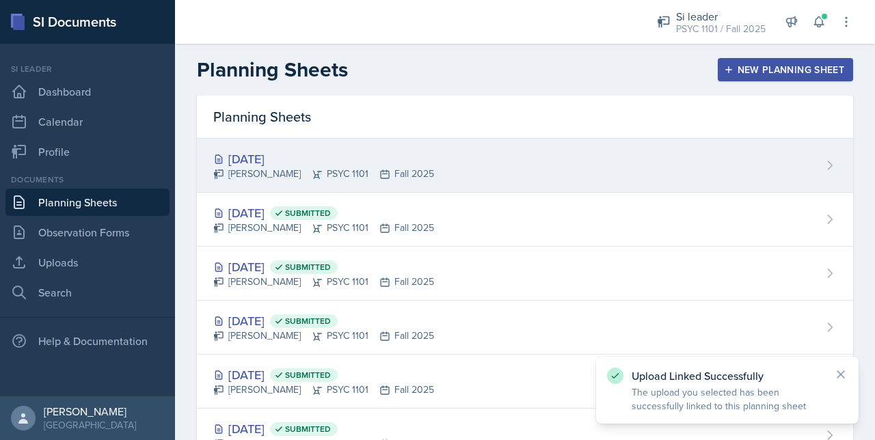
click at [522, 179] on div "[DATE] [PERSON_NAME] PSYC 1101 Fall 2025" at bounding box center [525, 166] width 656 height 54
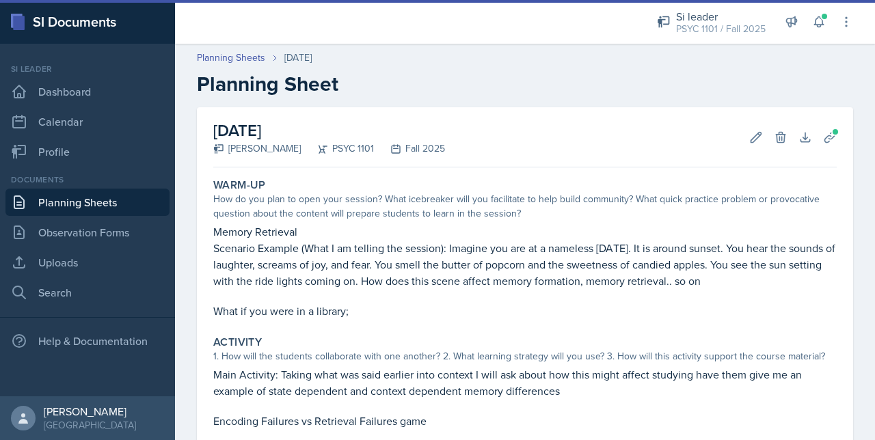
scroll to position [271, 0]
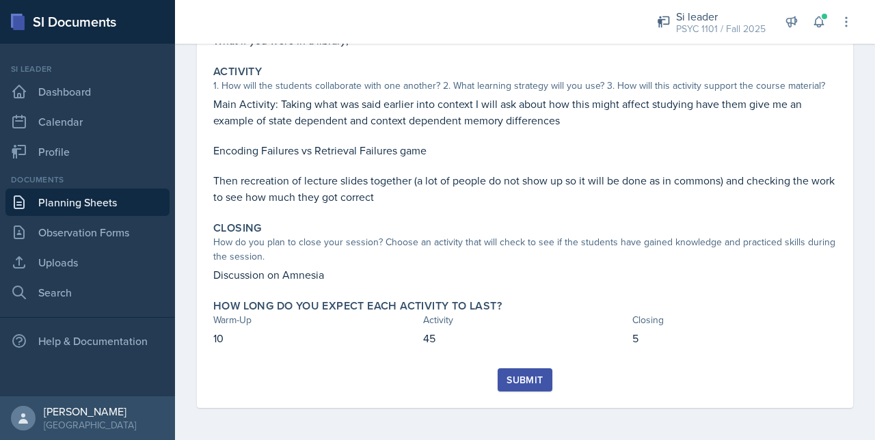
click at [527, 368] on button "Submit" at bounding box center [525, 379] width 54 height 23
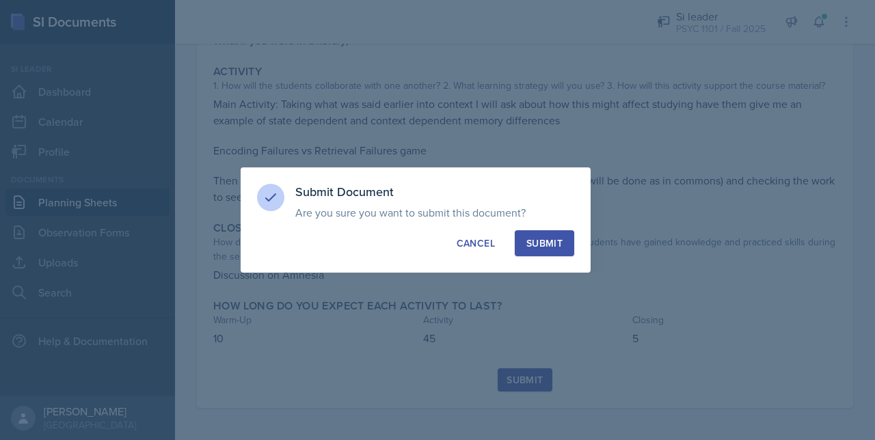
click at [536, 249] on div "Submit" at bounding box center [544, 244] width 36 height 14
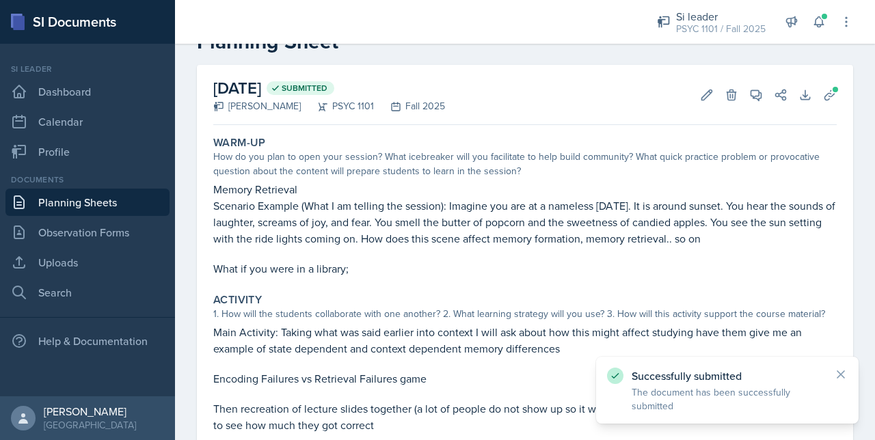
scroll to position [0, 0]
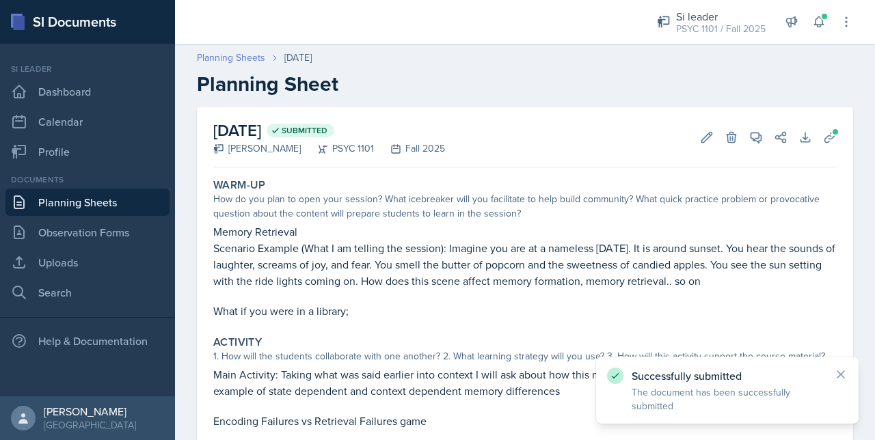
click at [226, 51] on link "Planning Sheets" at bounding box center [231, 58] width 68 height 14
